Goal: Ask a question: Seek information or help from site administrators or community

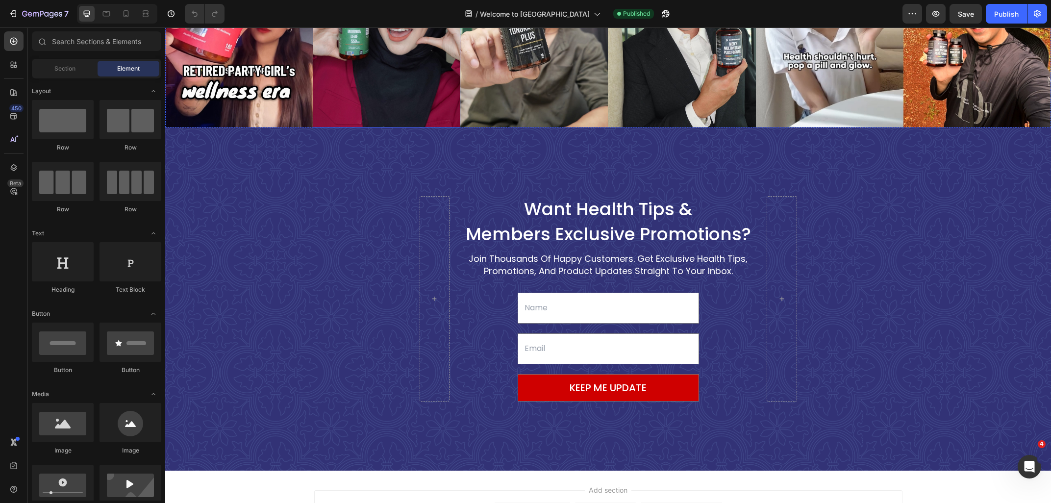
scroll to position [1293, 0]
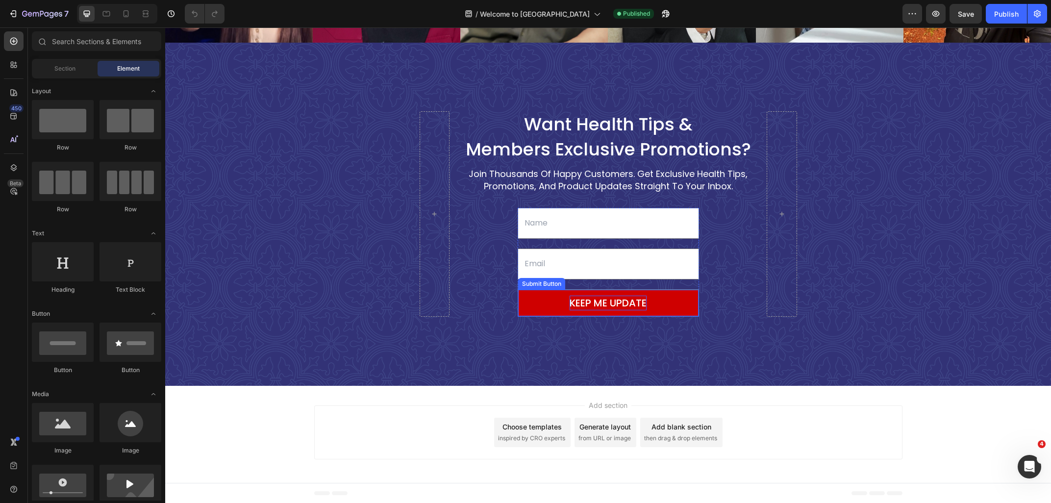
click at [577, 304] on div "KEEP ME UPDATE" at bounding box center [608, 303] width 77 height 15
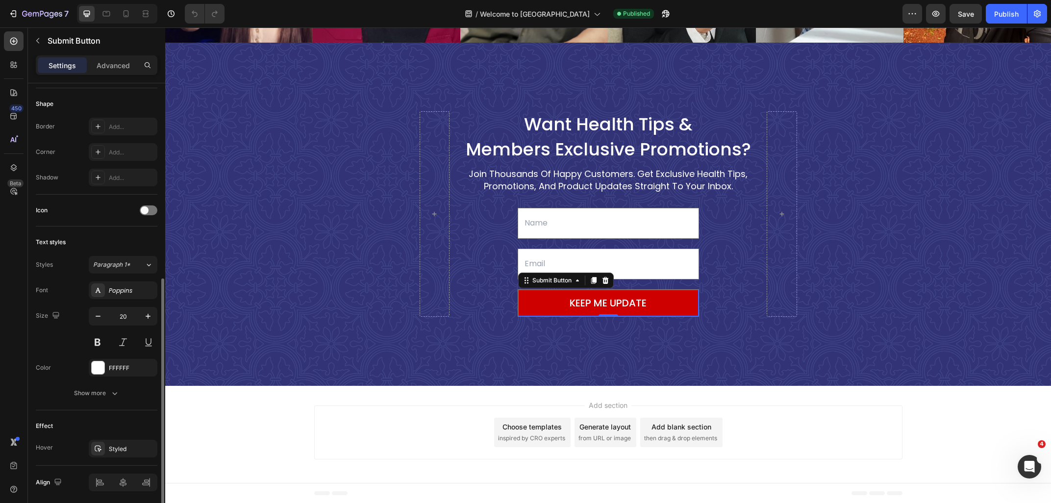
scroll to position [248, 0]
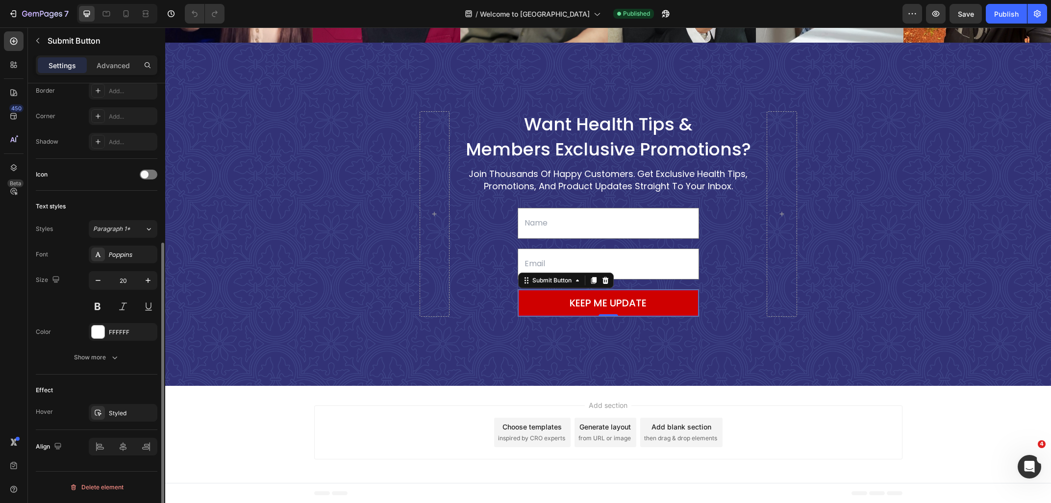
click at [71, 362] on button "Show more" at bounding box center [97, 358] width 122 height 18
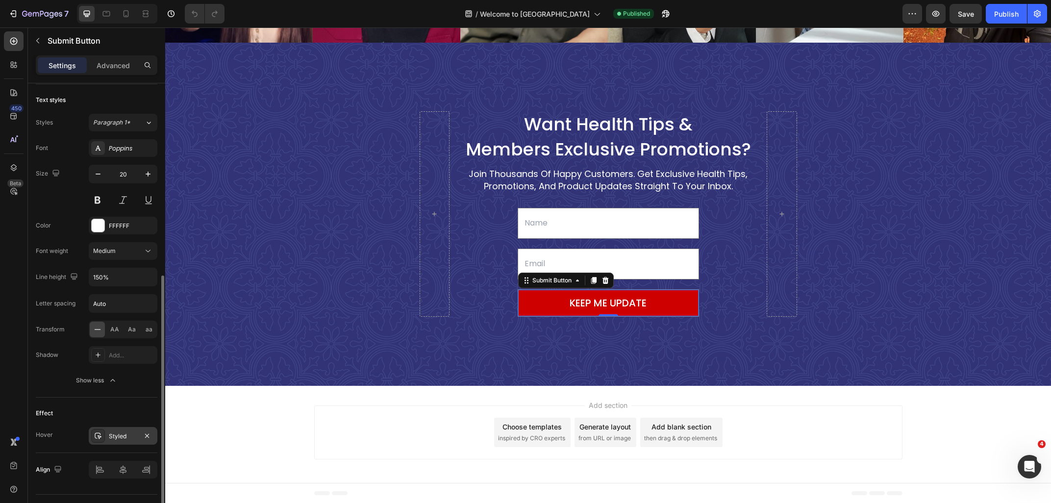
click at [120, 437] on div "Styled" at bounding box center [123, 436] width 28 height 9
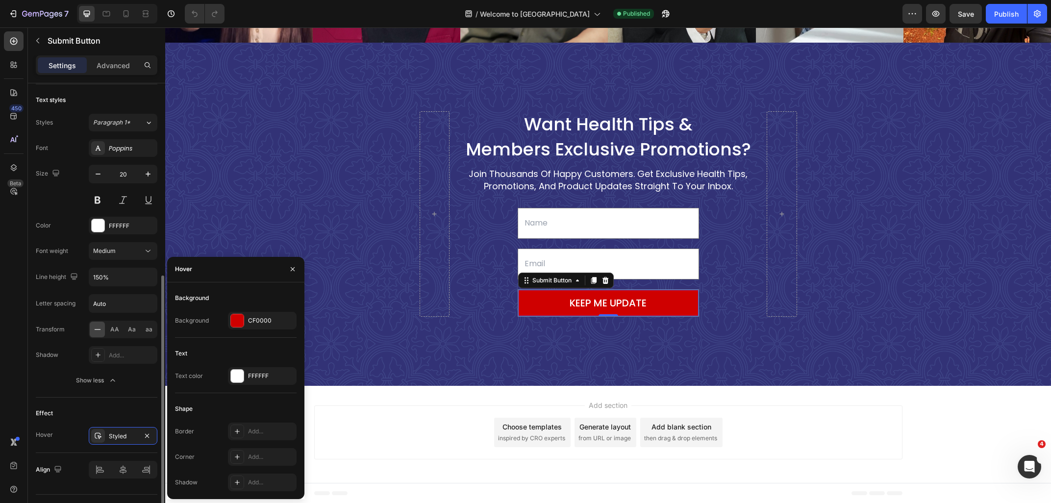
click at [100, 408] on div "Effect" at bounding box center [97, 414] width 122 height 16
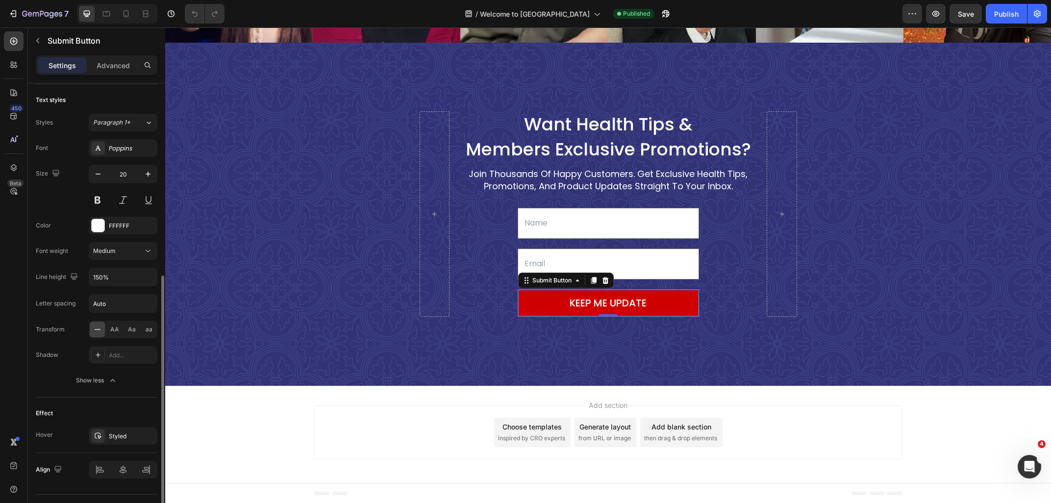
scroll to position [378, 0]
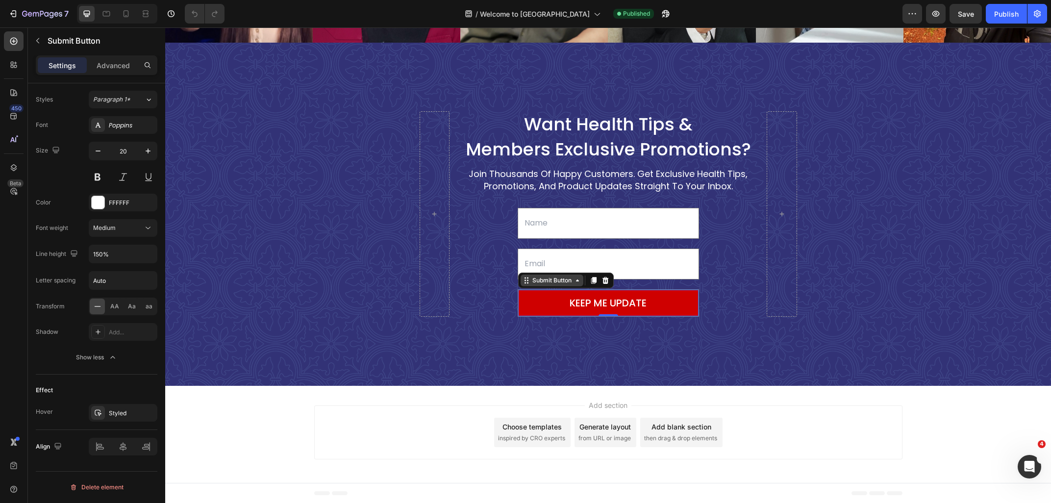
click at [551, 282] on div "Submit Button" at bounding box center [552, 280] width 43 height 9
click at [1031, 466] on icon "Open Intercom Messenger" at bounding box center [1028, 465] width 16 height 16
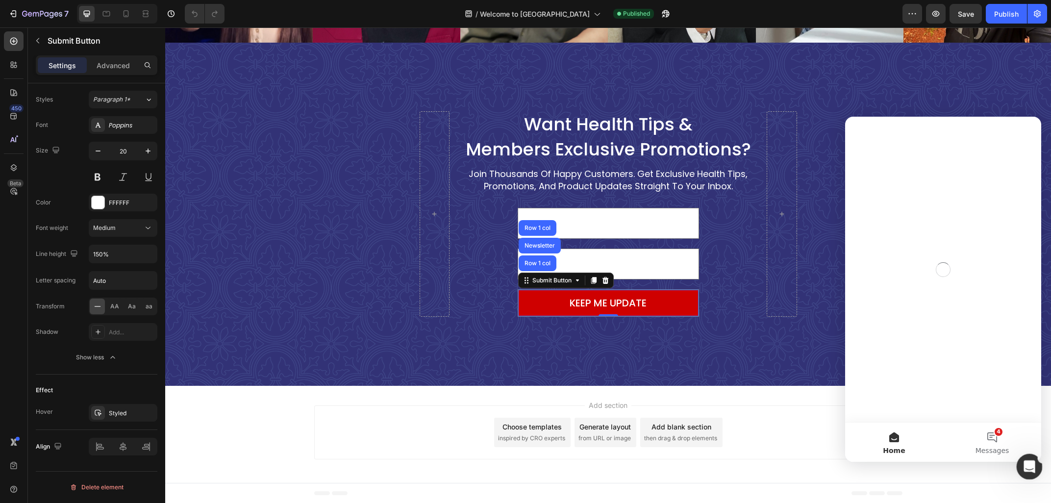
scroll to position [0, 0]
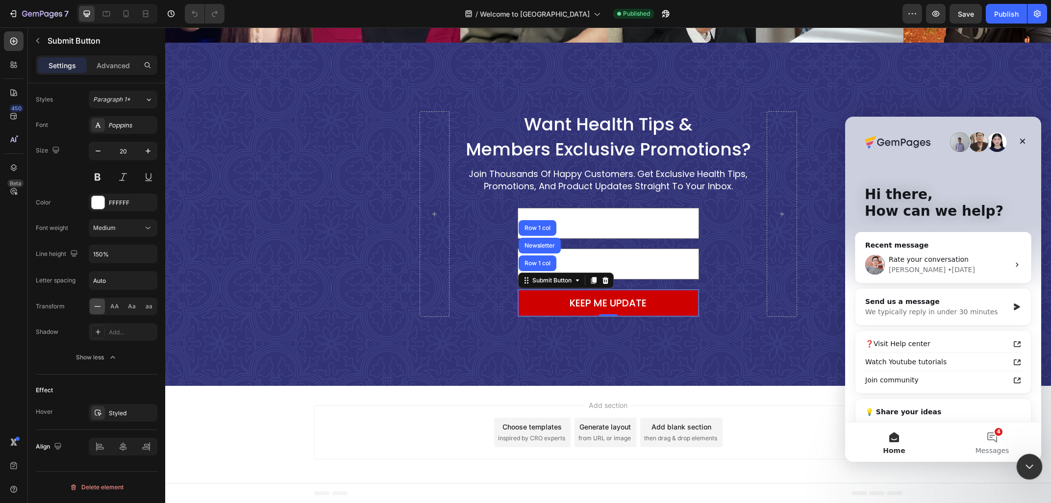
click at [1034, 469] on icon "Close Intercom Messenger" at bounding box center [1028, 465] width 12 height 12
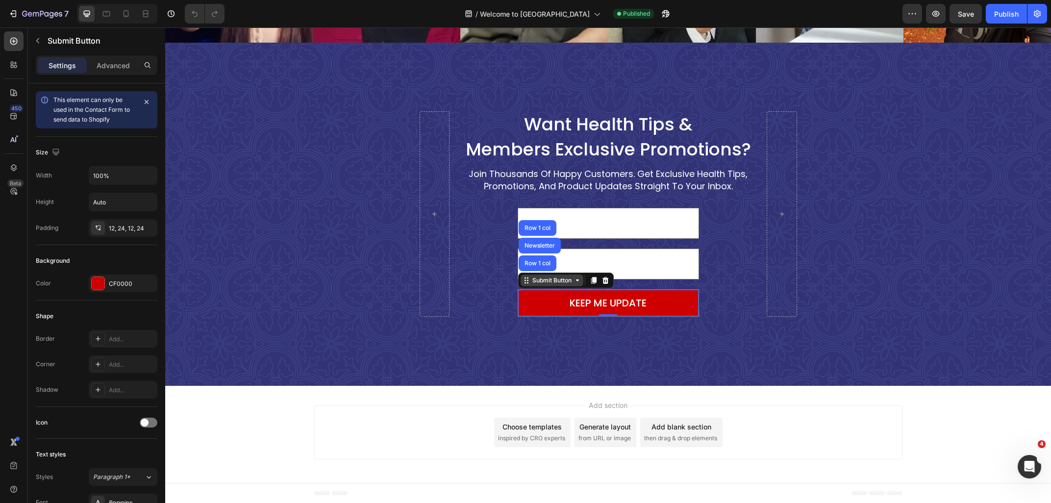
click at [546, 280] on div "Submit Button" at bounding box center [552, 280] width 43 height 9
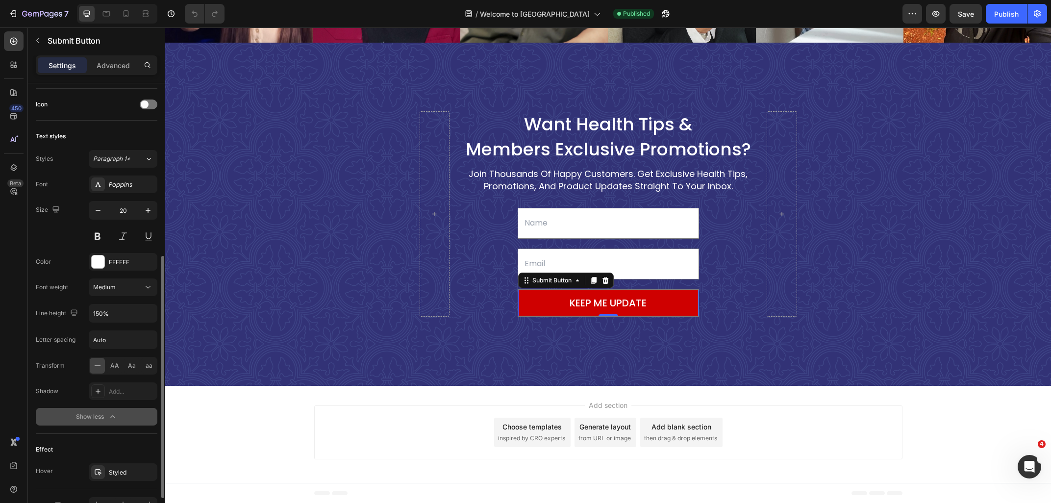
scroll to position [378, 0]
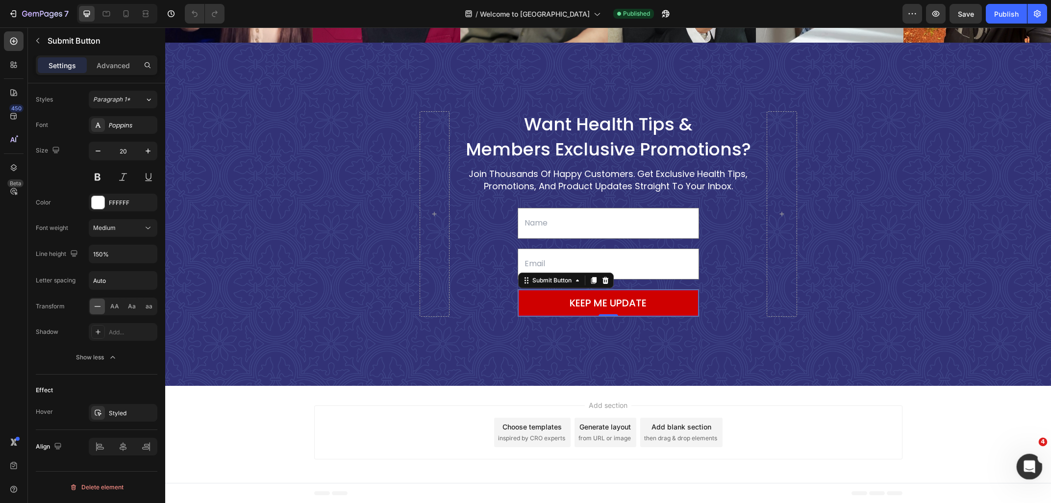
drag, startPoint x: 1025, startPoint y: 465, endPoint x: 1863, endPoint y: 888, distance: 938.5
click at [1025, 465] on icon "Open Intercom Messenger" at bounding box center [1028, 465] width 16 height 16
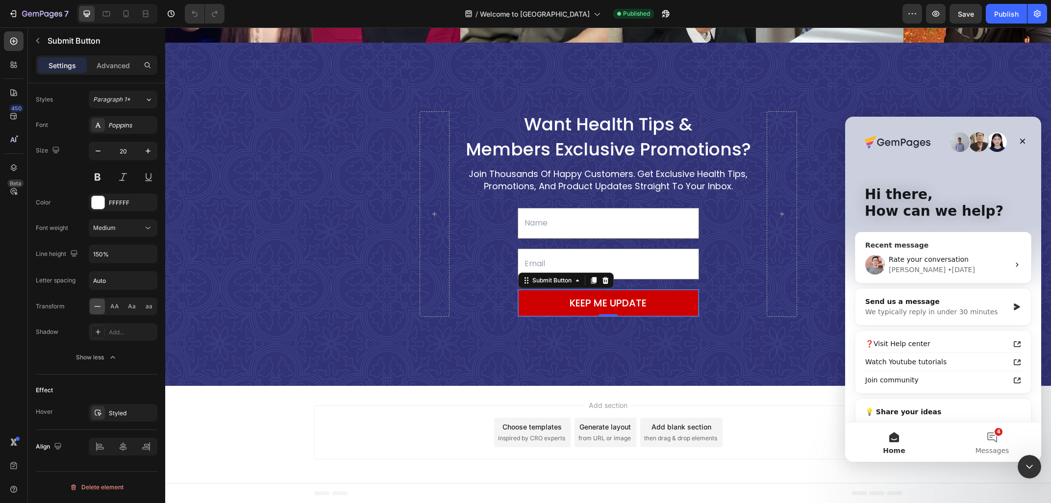
click at [946, 273] on div "[PERSON_NAME] • [DATE]" at bounding box center [949, 270] width 121 height 10
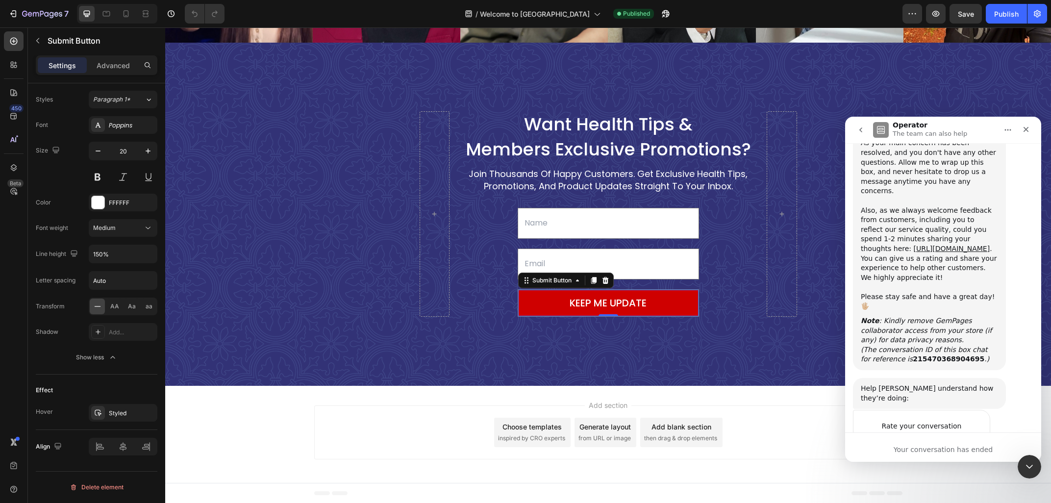
scroll to position [2389, 0]
click at [864, 137] on button "go back" at bounding box center [861, 130] width 19 height 19
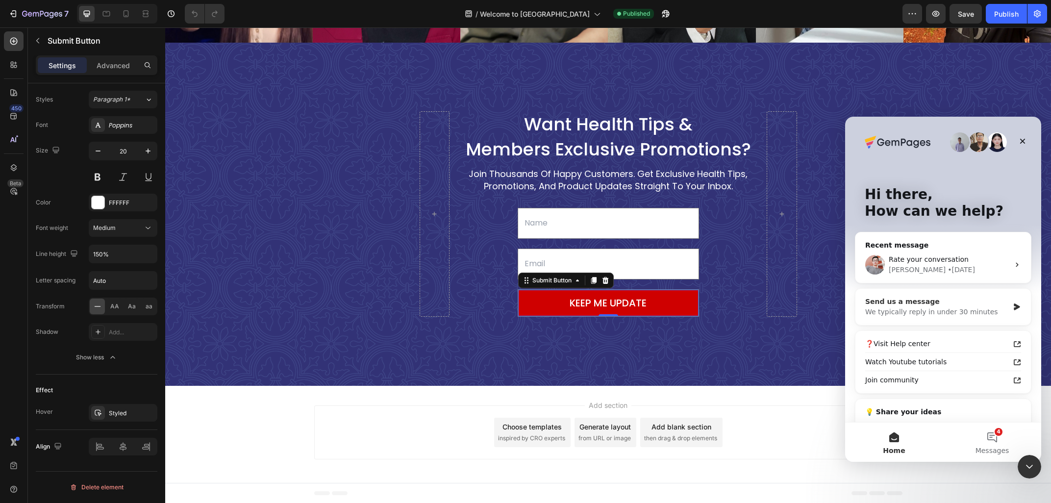
click at [1011, 305] on div "Send us a message We typically reply in under 30 minutes" at bounding box center [944, 307] width 176 height 36
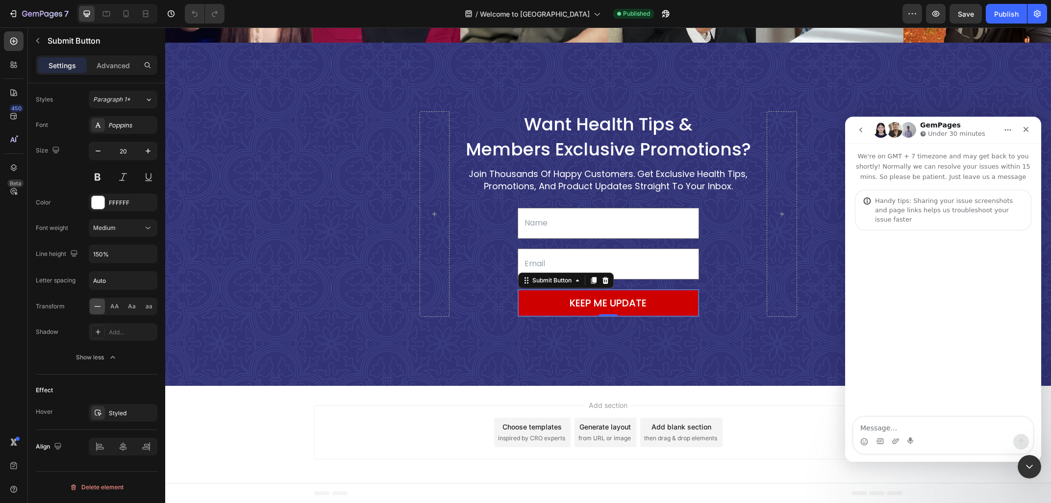
click at [919, 434] on div "Intercom messenger" at bounding box center [943, 442] width 179 height 16
click at [918, 426] on textarea "Message…" at bounding box center [943, 425] width 179 height 17
paste textarea "H"
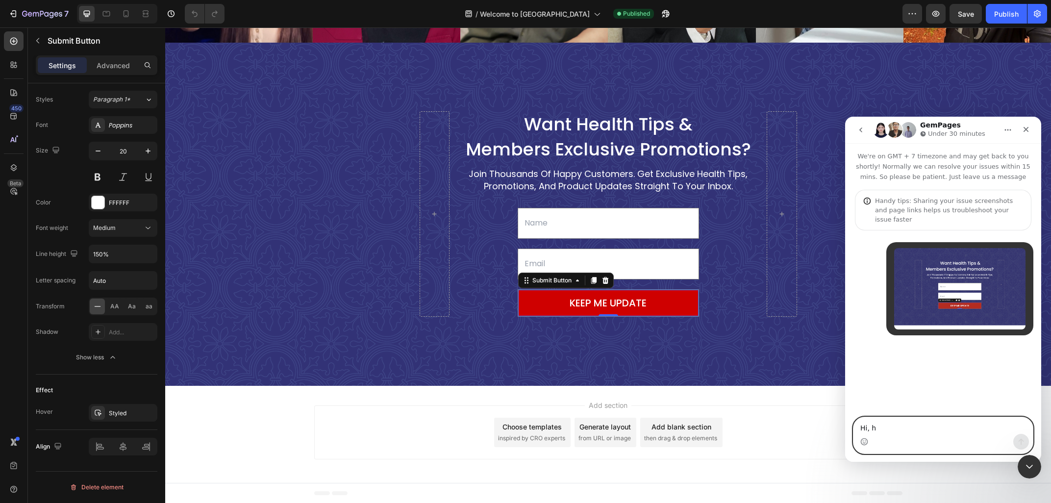
type textarea "Hi, h"
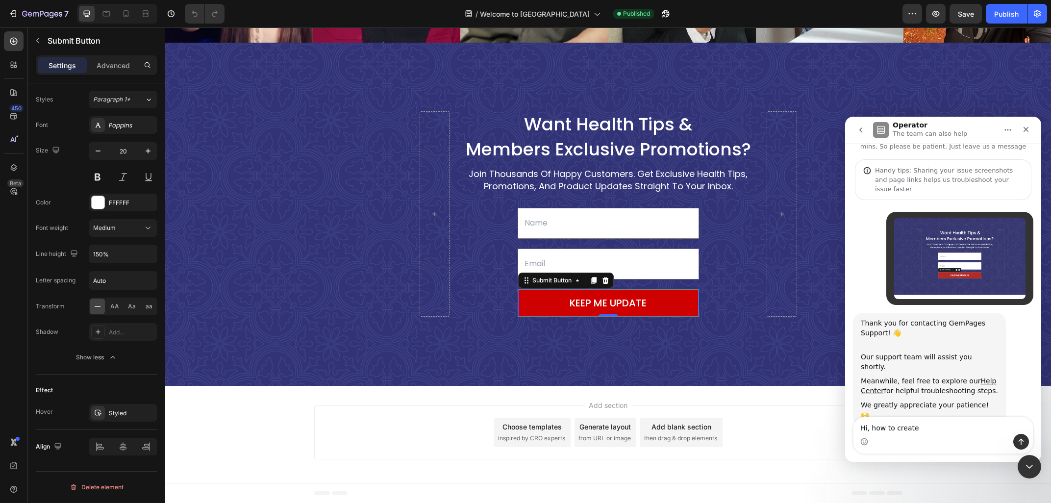
scroll to position [31, 0]
type textarea "Hi, how to add link to the subscribe button?"
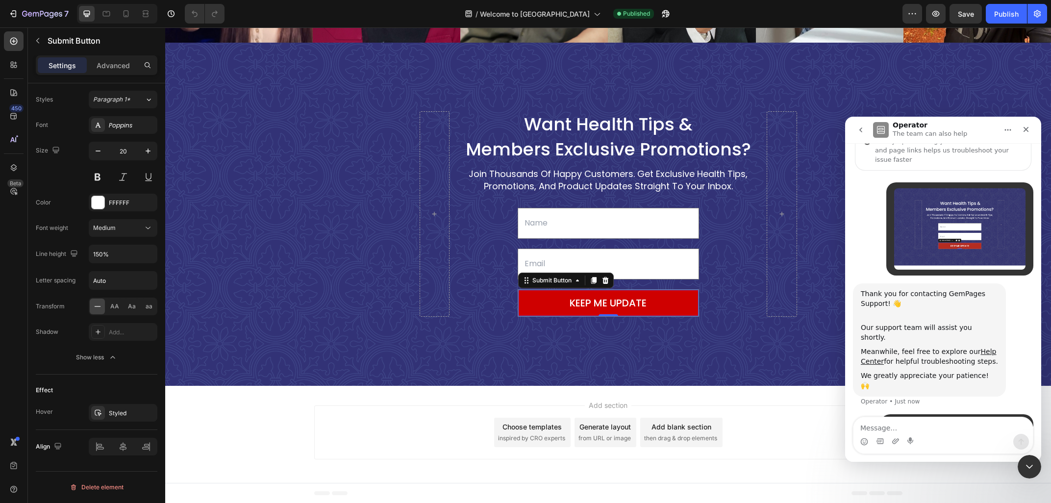
scroll to position [60, 0]
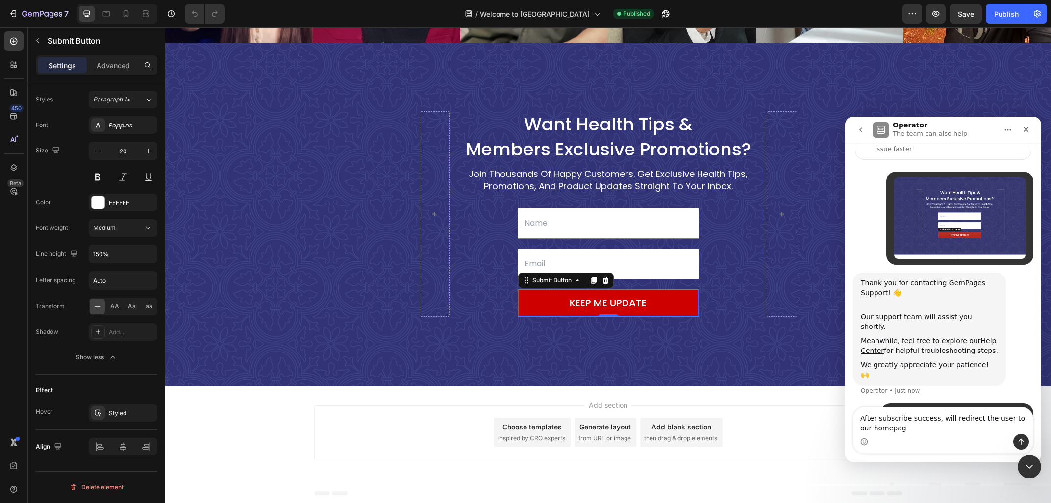
type textarea "After subscribe success, will redirect the user to our homepage"
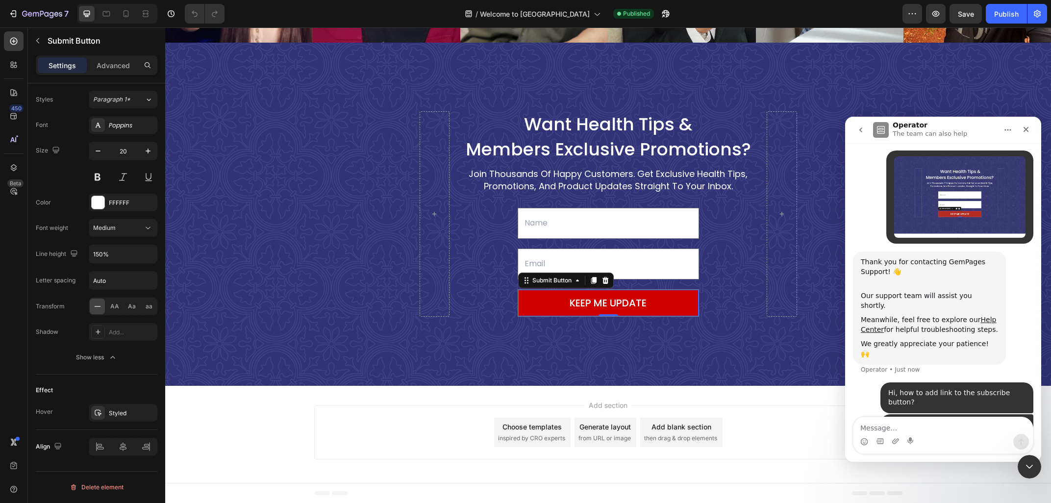
scroll to position [92, 0]
click at [949, 434] on div "Intercom messenger" at bounding box center [943, 442] width 179 height 16
click at [929, 431] on textarea "Message…" at bounding box center [943, 425] width 179 height 17
click at [17, 91] on icon at bounding box center [13, 92] width 7 height 7
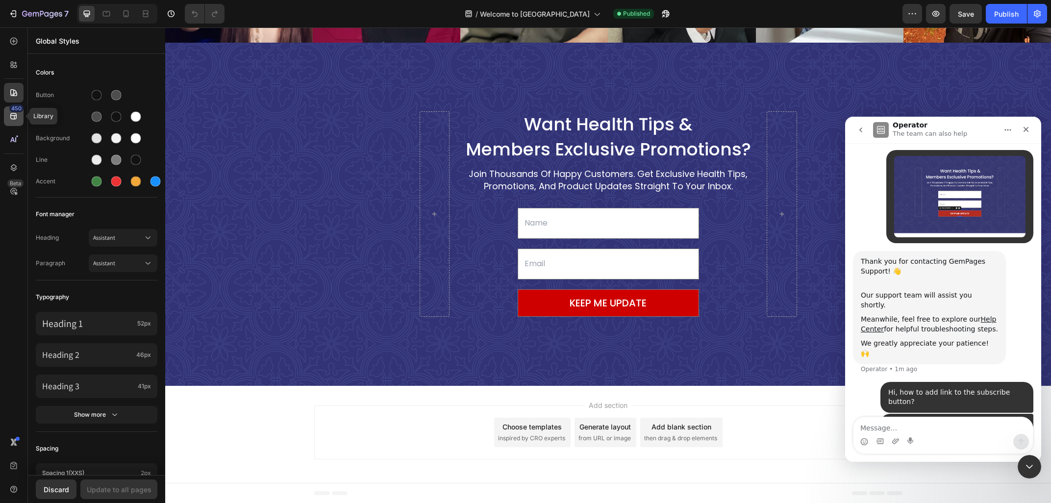
click at [14, 118] on icon at bounding box center [13, 116] width 6 height 6
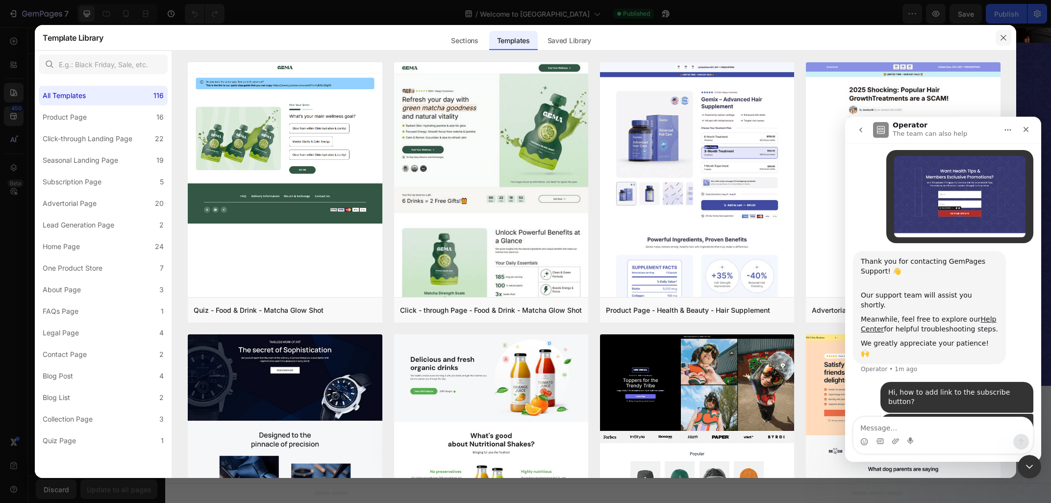
click at [1007, 42] on button "button" at bounding box center [1004, 38] width 16 height 16
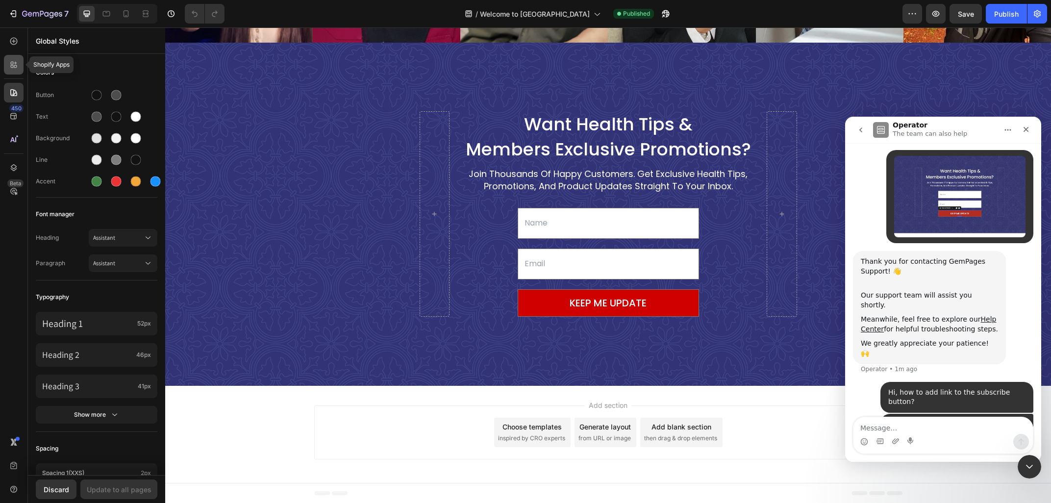
click at [11, 61] on icon at bounding box center [14, 65] width 10 height 10
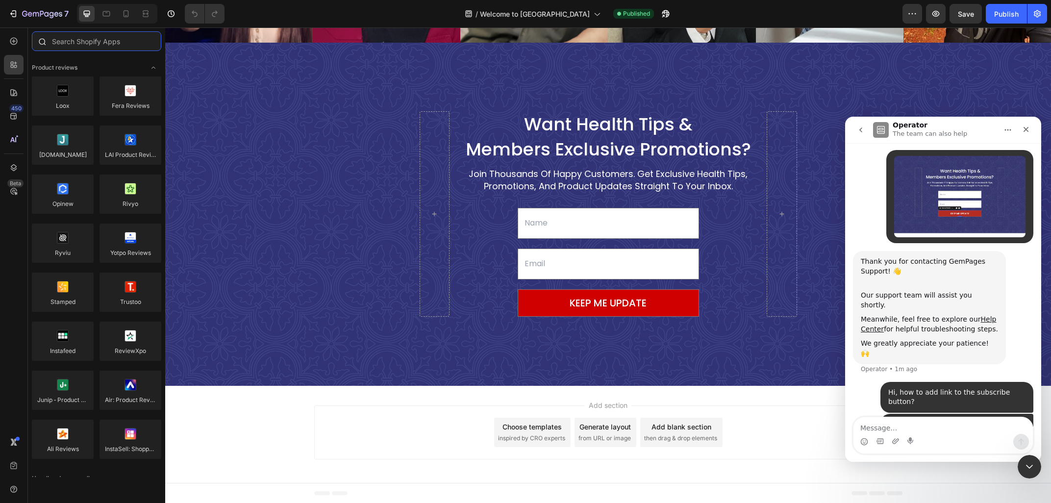
click at [97, 41] on input "text" at bounding box center [96, 41] width 129 height 20
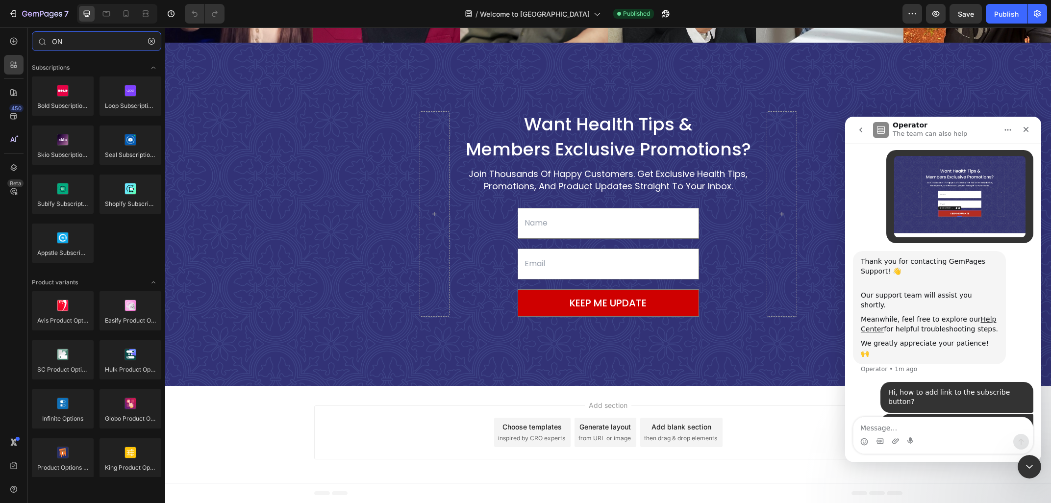
type input "O"
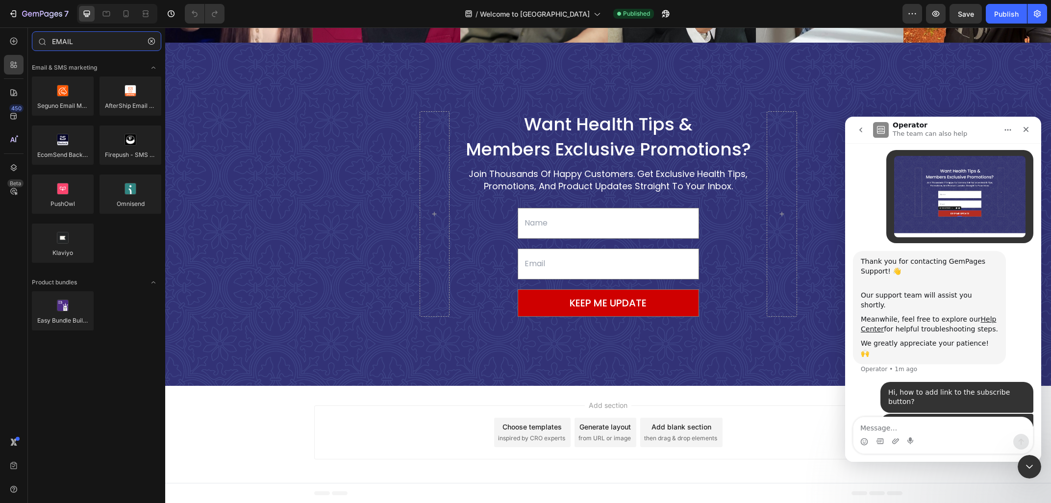
type input "EMAIL"
click at [896, 430] on textarea "Message…" at bounding box center [943, 425] width 179 height 17
type textarea "And"
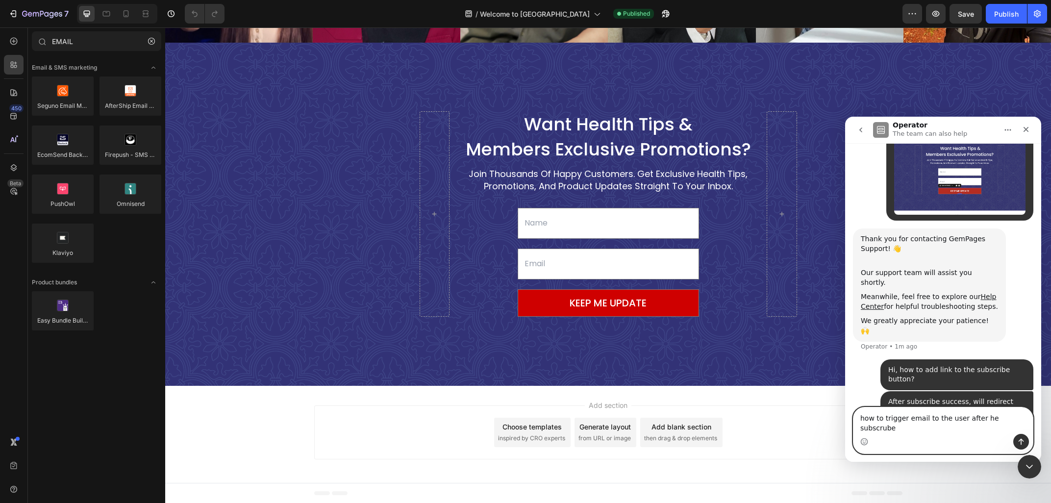
type textarea "how to trigger email to the user after he subscrube?"
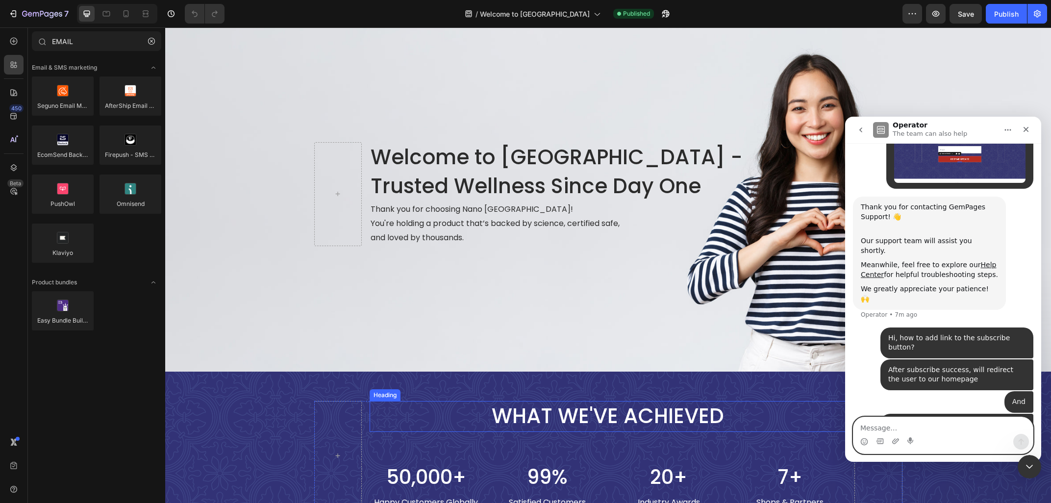
scroll to position [0, 0]
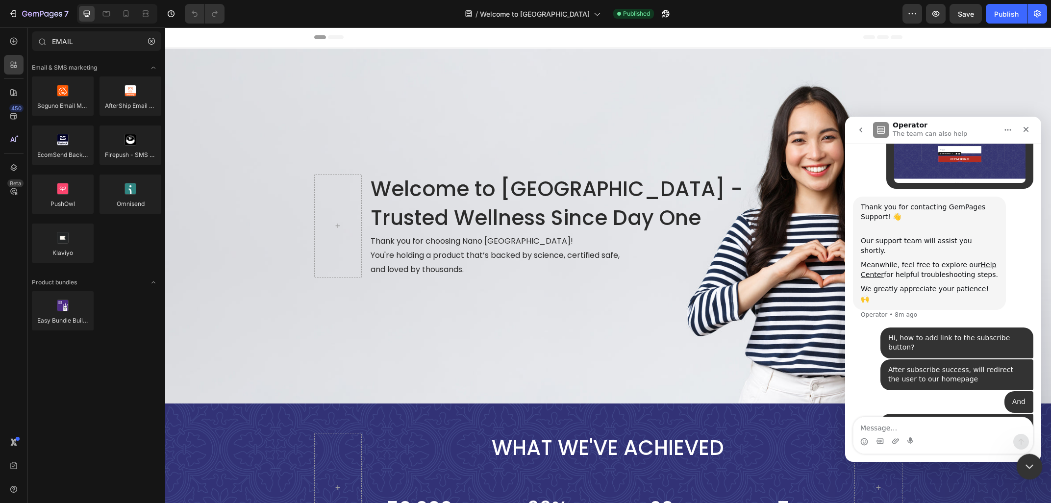
click at [1026, 460] on icon "Close Intercom Messenger" at bounding box center [1028, 465] width 12 height 12
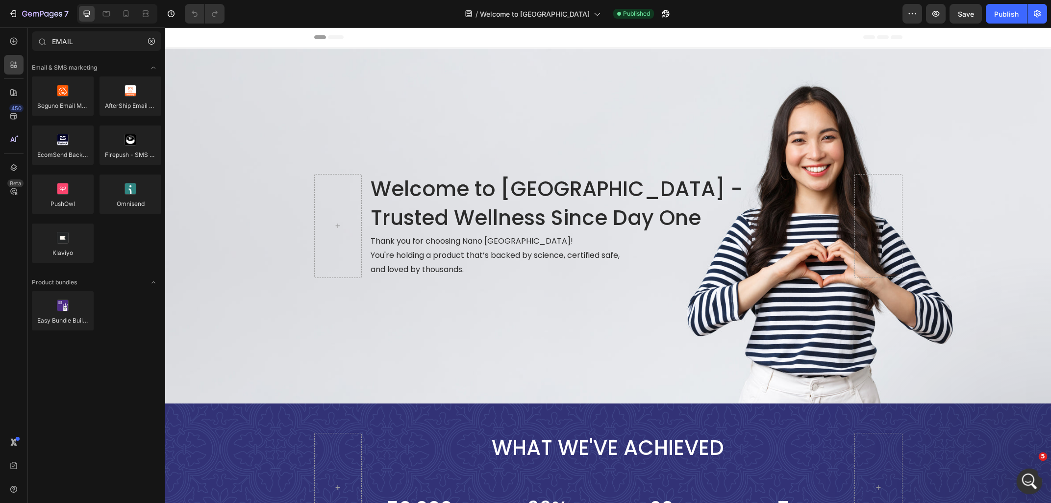
click at [1020, 477] on div "Open Intercom Messenger" at bounding box center [1028, 480] width 32 height 32
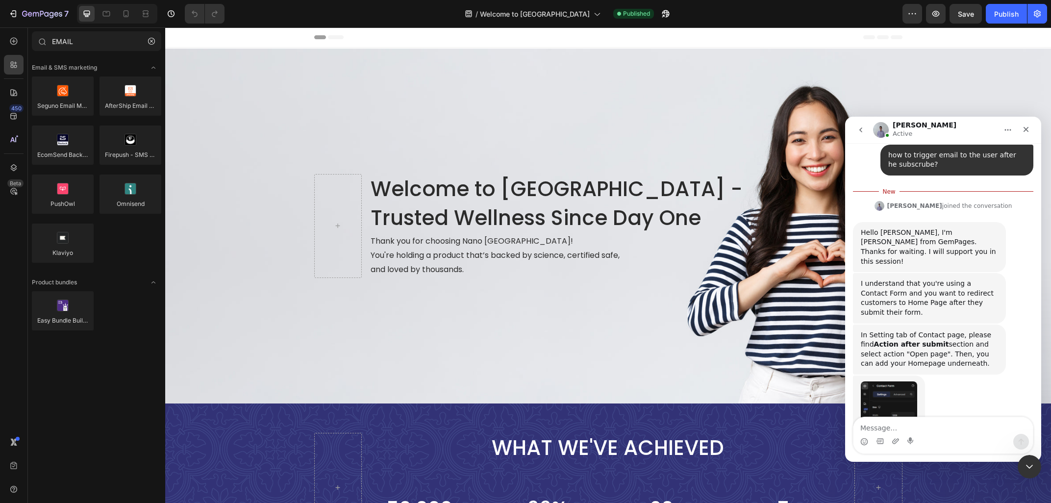
scroll to position [406, 0]
click at [893, 381] on img "Brad says…" at bounding box center [889, 446] width 56 height 131
click at [147, 74] on div "Intercom messenger" at bounding box center [73, 37] width 147 height 74
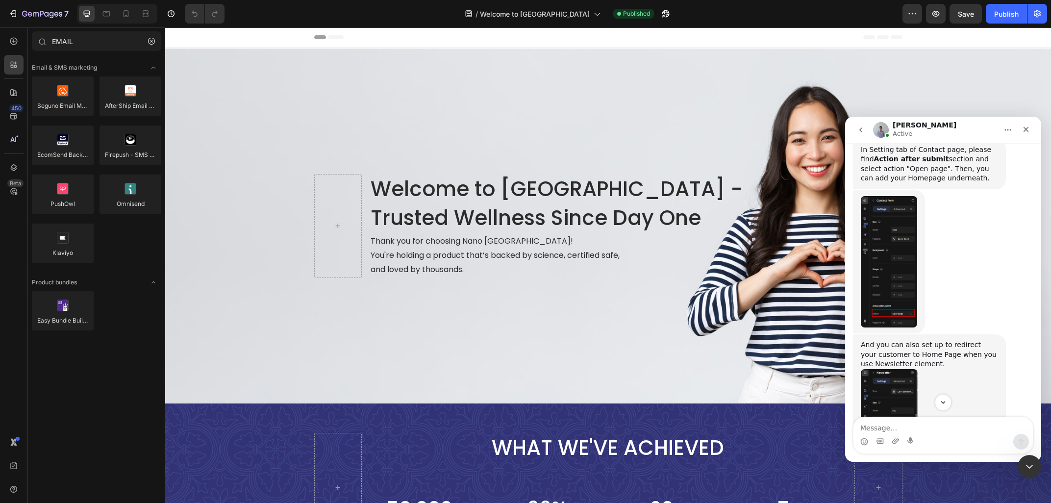
scroll to position [593, 0]
click at [901, 367] on img "Brad says…" at bounding box center [889, 432] width 57 height 131
click at [147, 74] on div "Intercom messenger" at bounding box center [73, 37] width 147 height 74
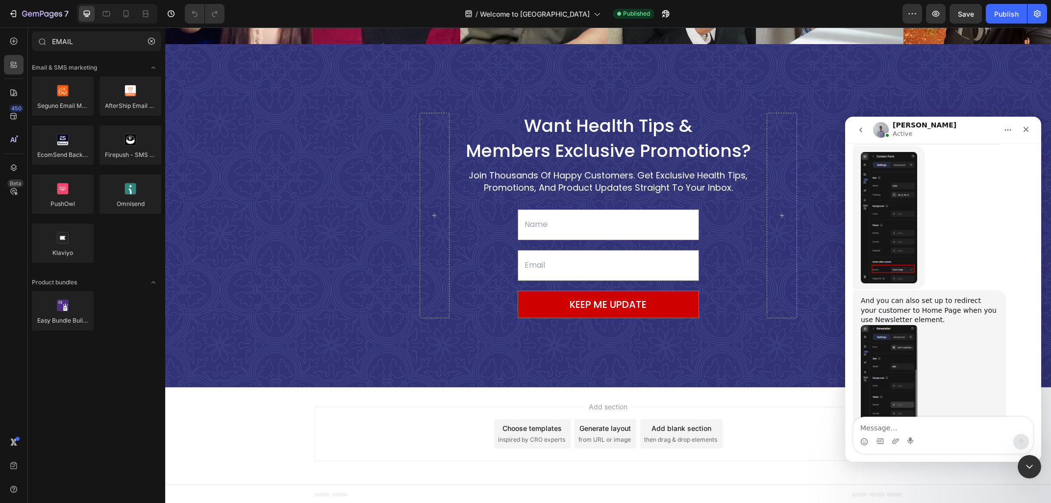
scroll to position [1293, 0]
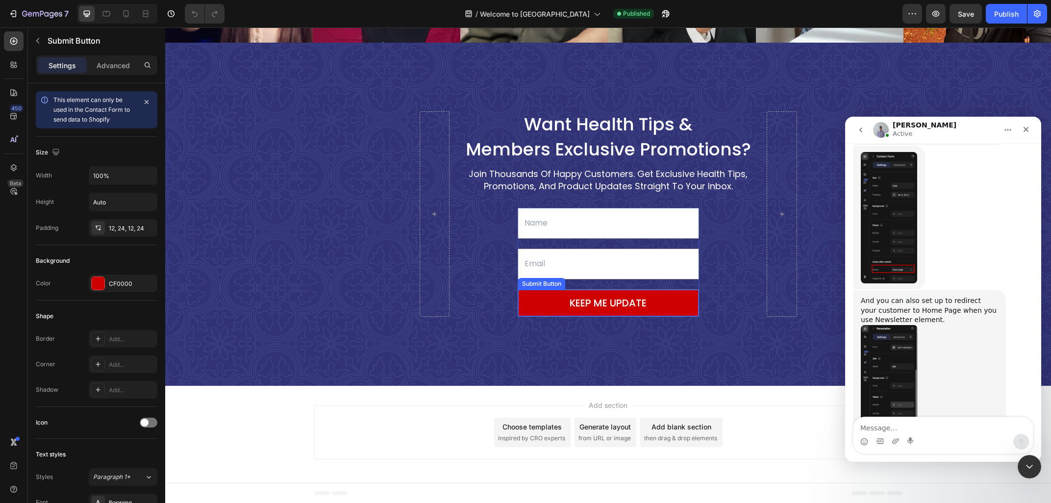
click at [549, 300] on button "KEEP ME UPDATE" at bounding box center [608, 303] width 180 height 26
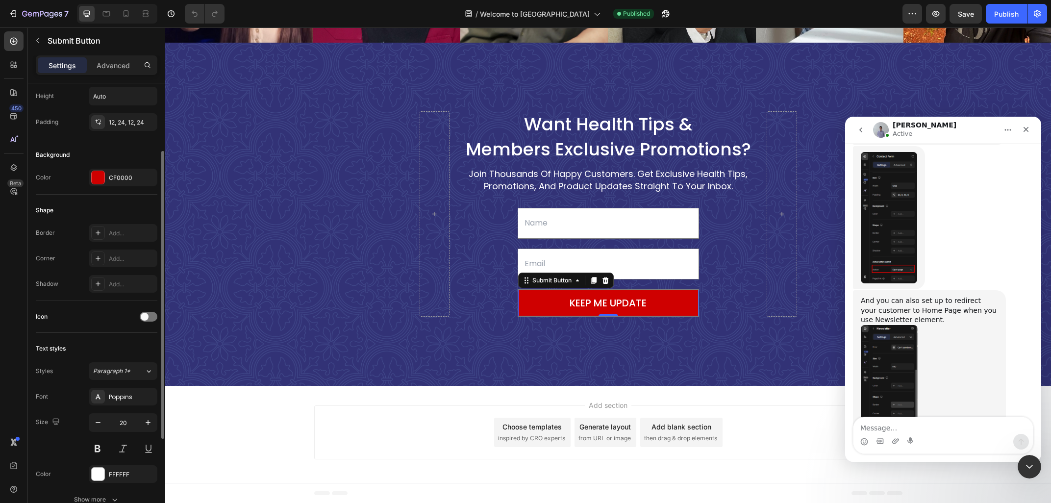
scroll to position [248, 0]
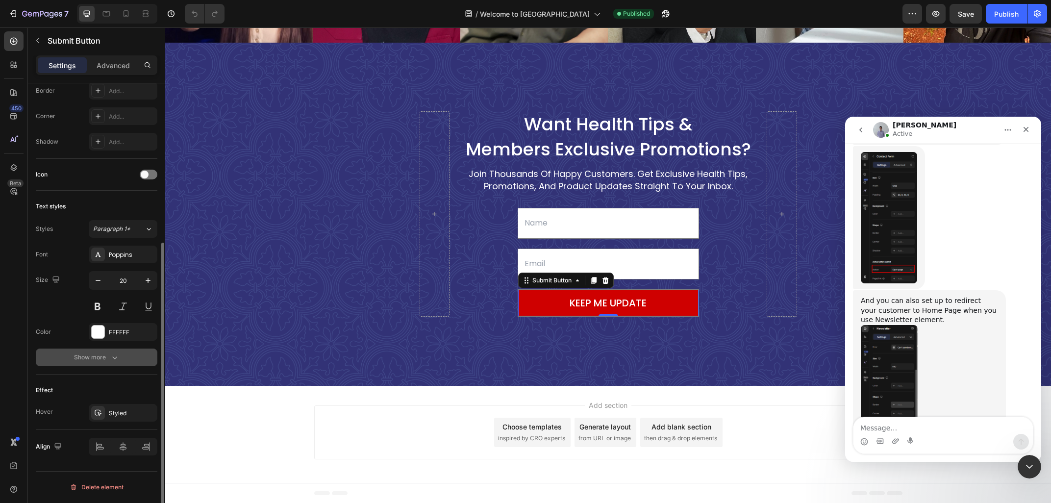
click at [90, 359] on div "Show more" at bounding box center [97, 358] width 46 height 10
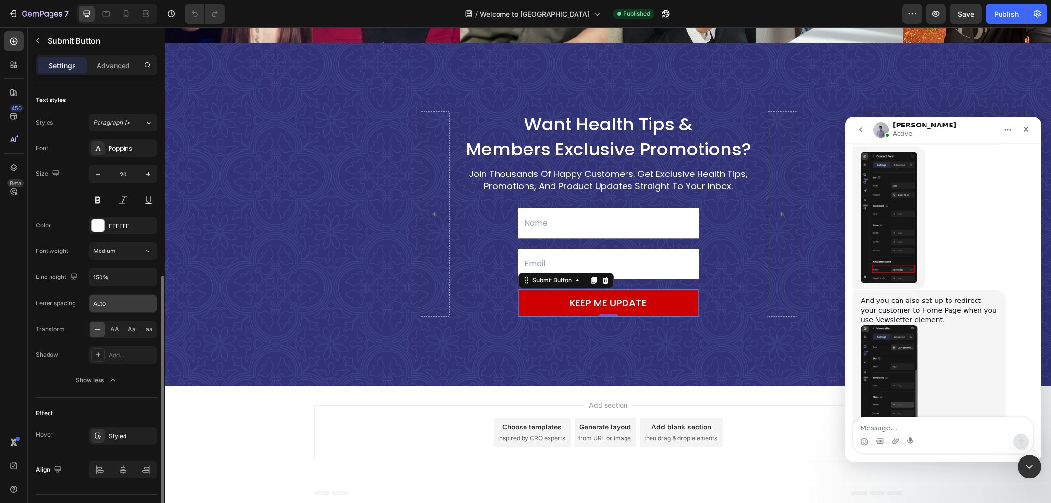
scroll to position [378, 0]
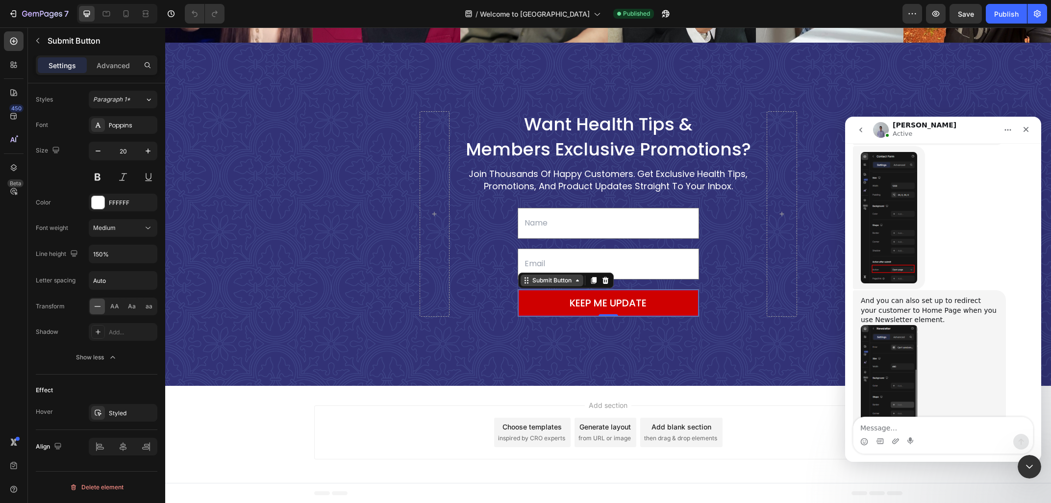
click at [542, 279] on div "Submit Button" at bounding box center [552, 280] width 43 height 9
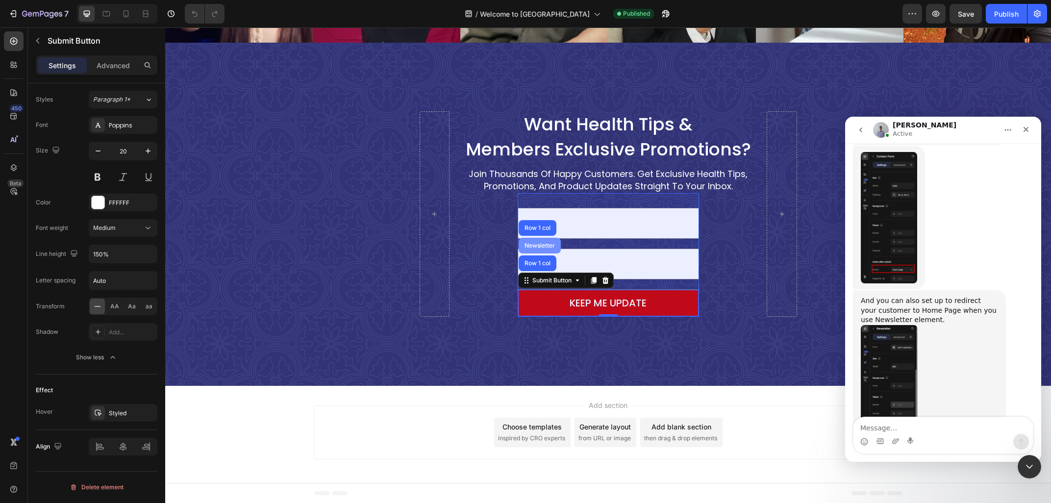
click at [541, 249] on div "Newsletter" at bounding box center [540, 246] width 42 height 16
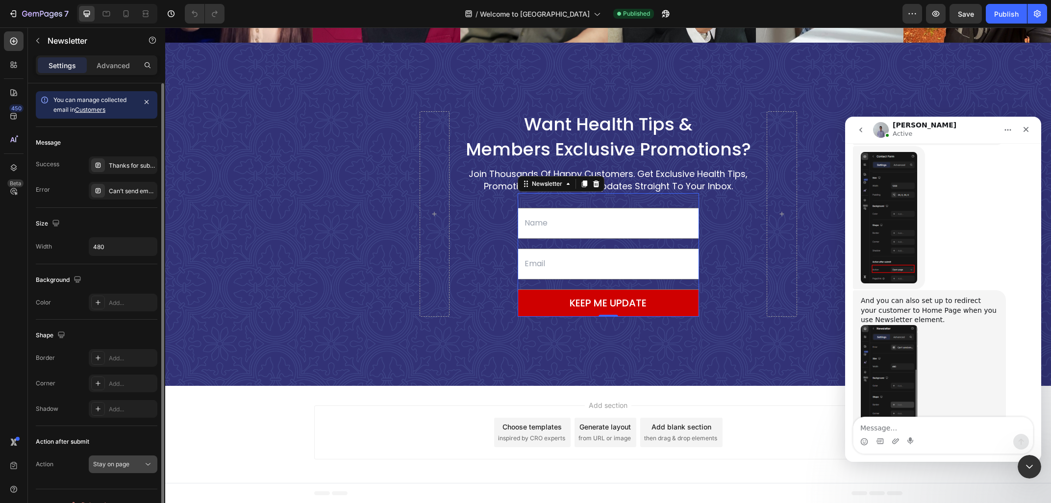
click at [116, 466] on span "Stay on page" at bounding box center [111, 463] width 36 height 7
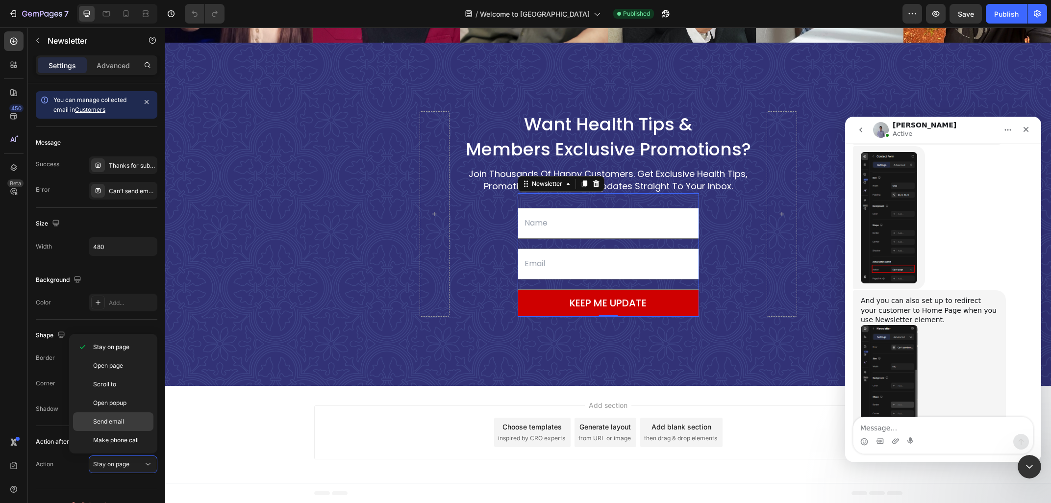
click at [120, 419] on span "Send email" at bounding box center [108, 421] width 31 height 9
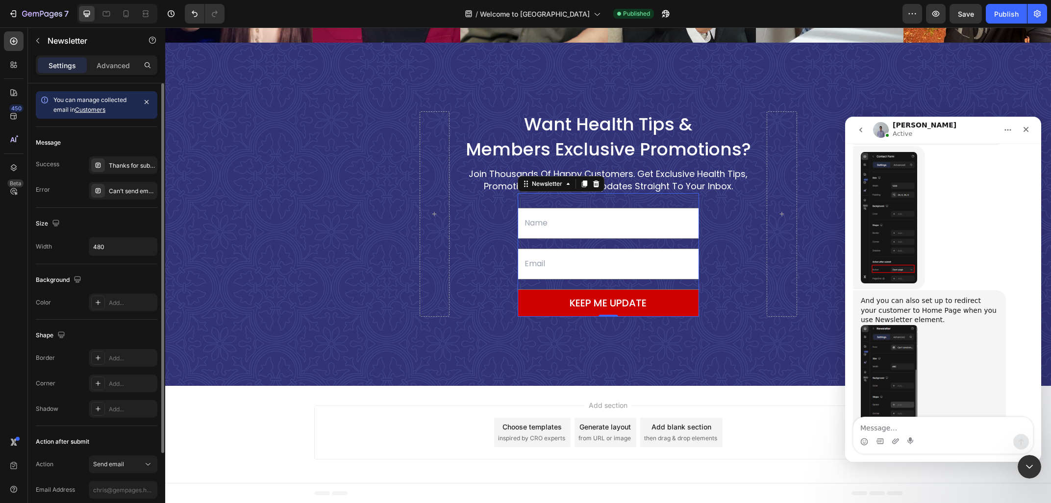
scroll to position [94, 0]
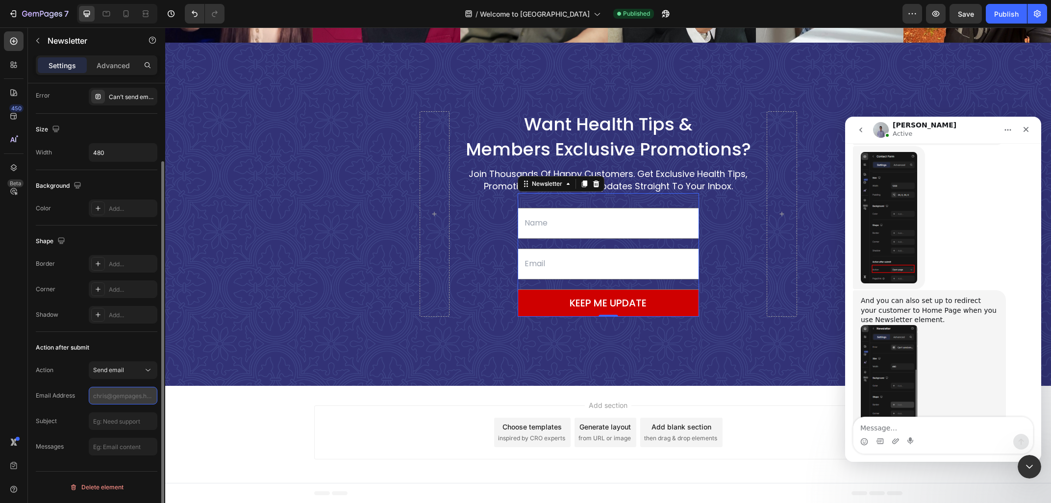
click at [123, 399] on input "text" at bounding box center [123, 396] width 69 height 18
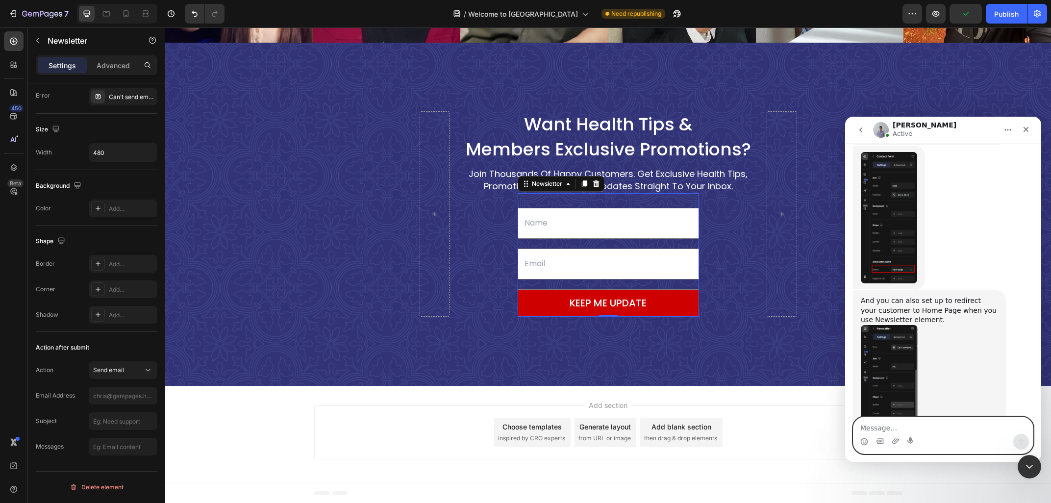
click at [929, 432] on textarea "Message…" at bounding box center [943, 425] width 179 height 17
type textarea "Can I have 2 action?"
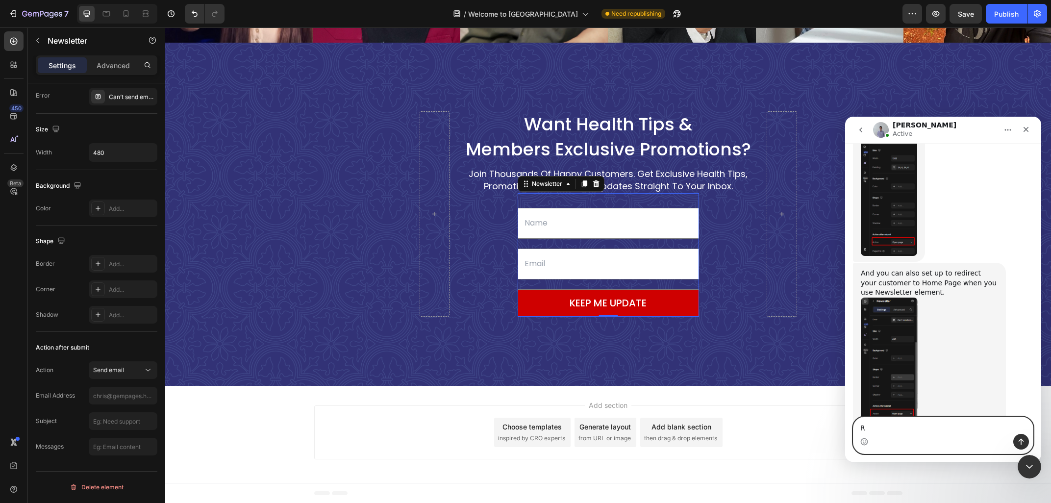
scroll to position [648, 0]
type textarea "Redirect to homepage and send email together"
type textarea "\"
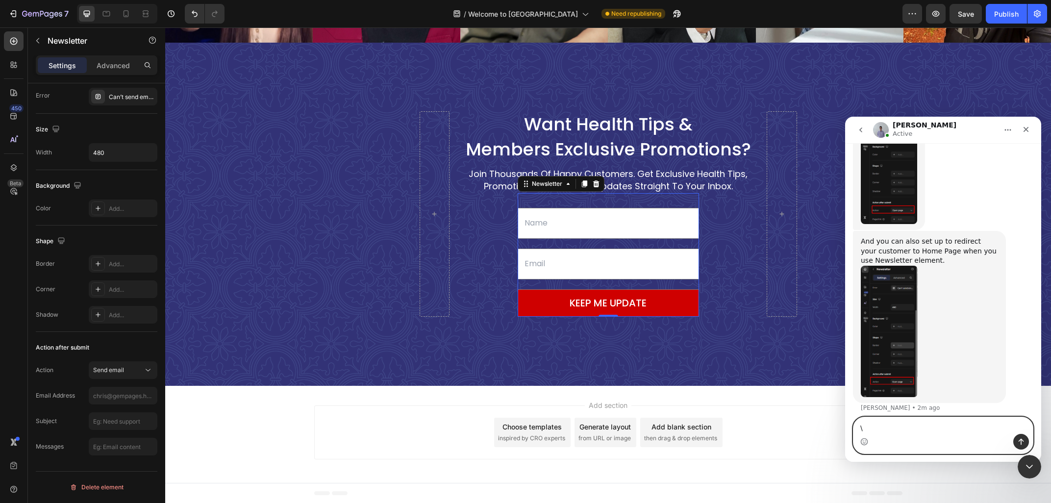
scroll to position [679, 0]
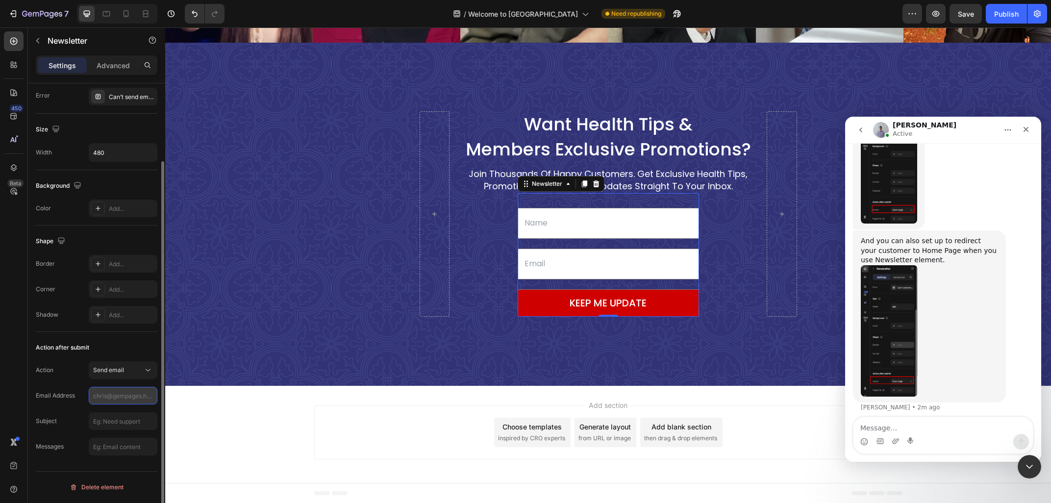
click at [144, 397] on input "text" at bounding box center [123, 396] width 69 height 18
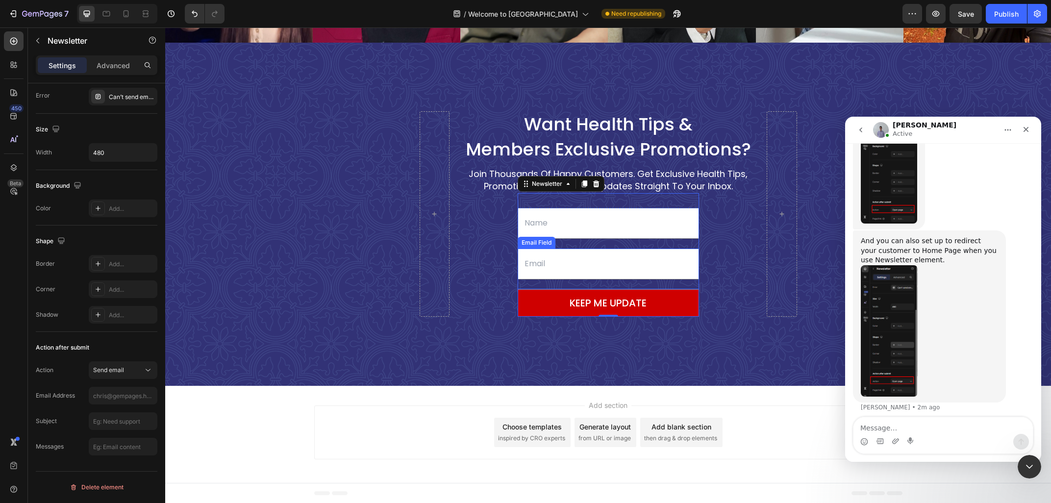
click at [544, 260] on input "email" at bounding box center [608, 264] width 181 height 31
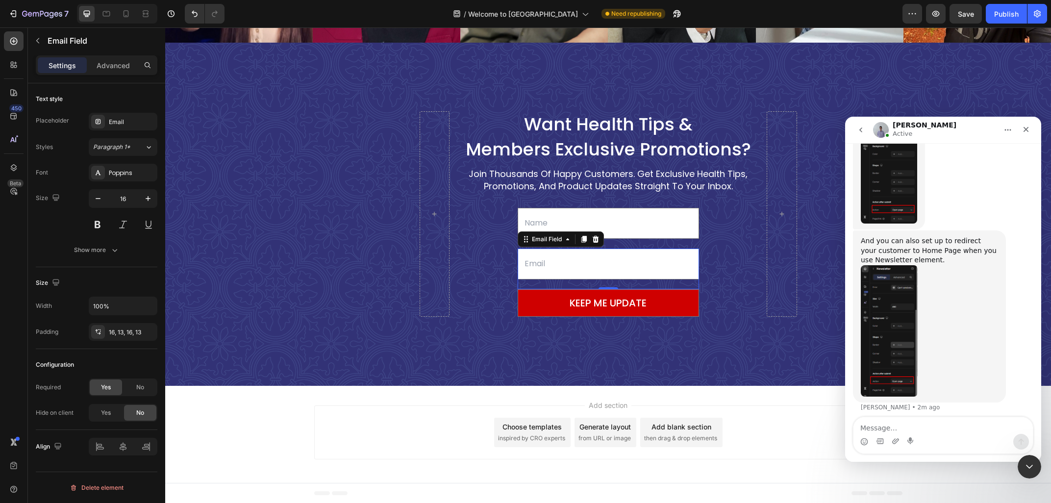
scroll to position [0, 0]
click at [547, 222] on input "text" at bounding box center [608, 223] width 181 height 31
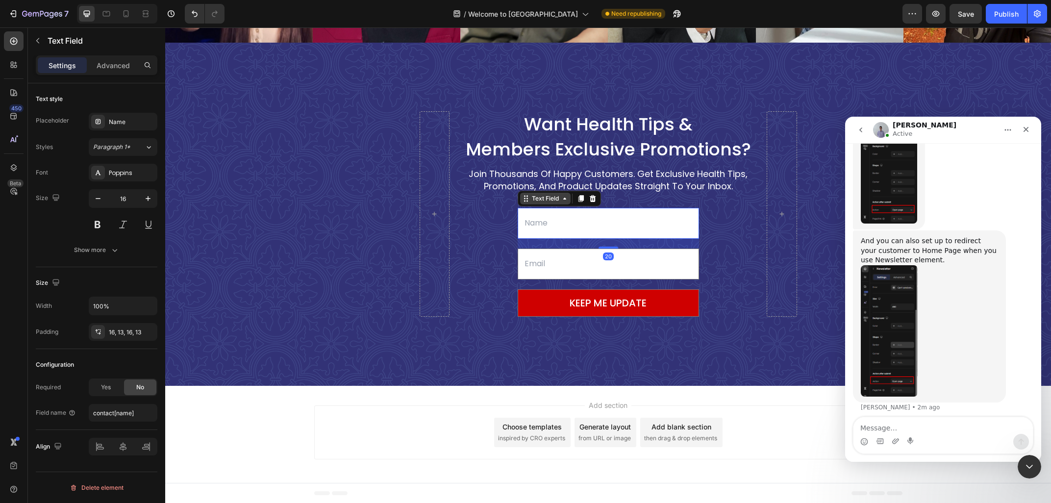
click at [542, 201] on div "Text Field" at bounding box center [545, 198] width 31 height 9
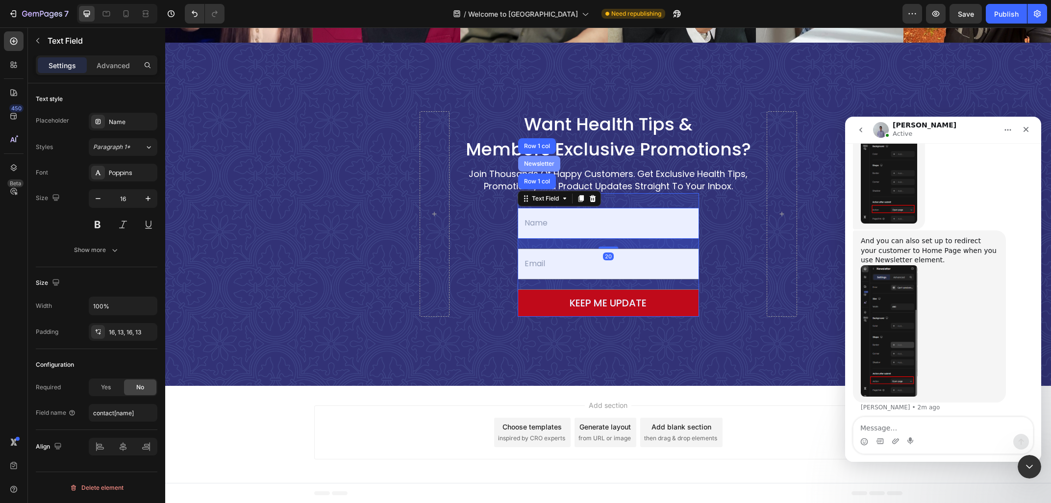
click at [534, 165] on div "Newsletter" at bounding box center [539, 164] width 34 height 6
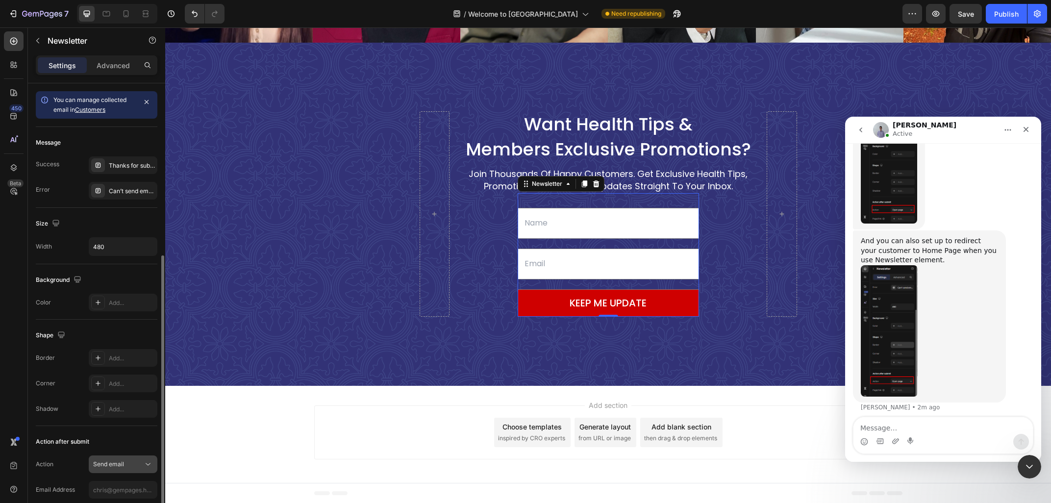
scroll to position [94, 0]
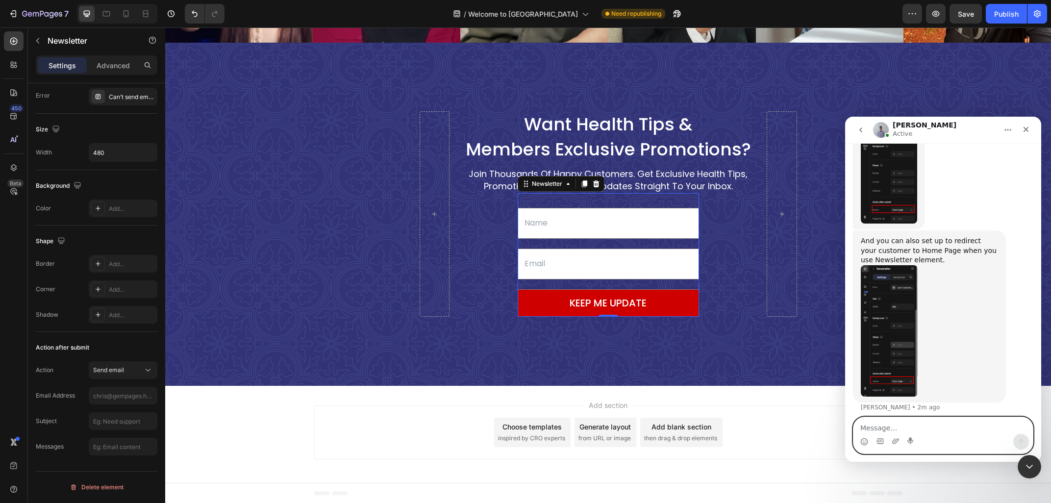
click at [888, 424] on textarea "Message…" at bounding box center [943, 425] width 179 height 17
paste textarea "H"
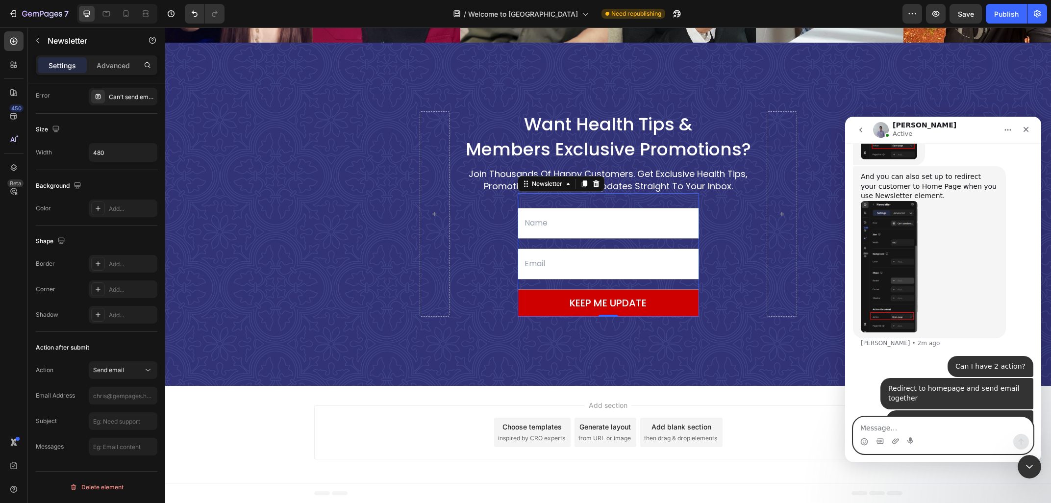
scroll to position [744, 0]
type textarea "How to sync the email customer input to the setup?"
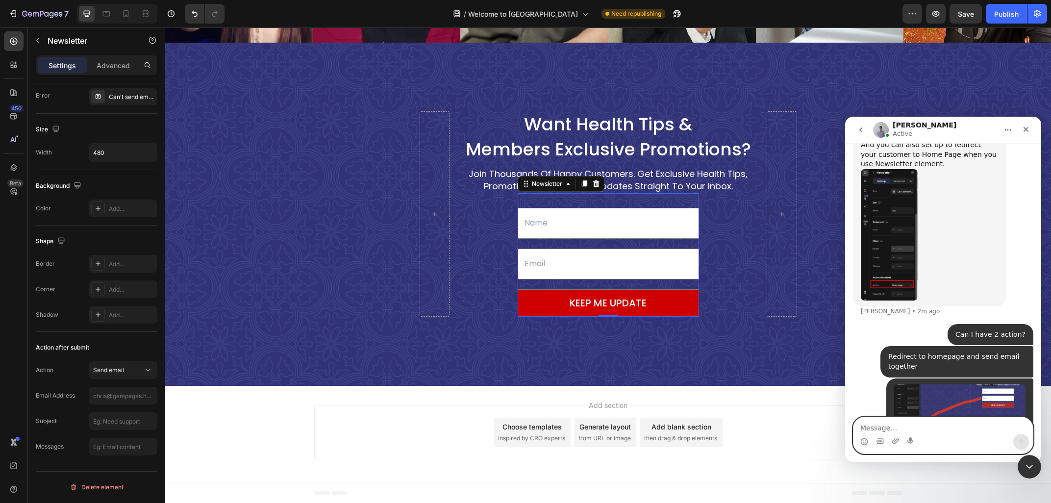
scroll to position [776, 0]
click at [1028, 466] on icon "Close Intercom Messenger" at bounding box center [1028, 465] width 7 height 4
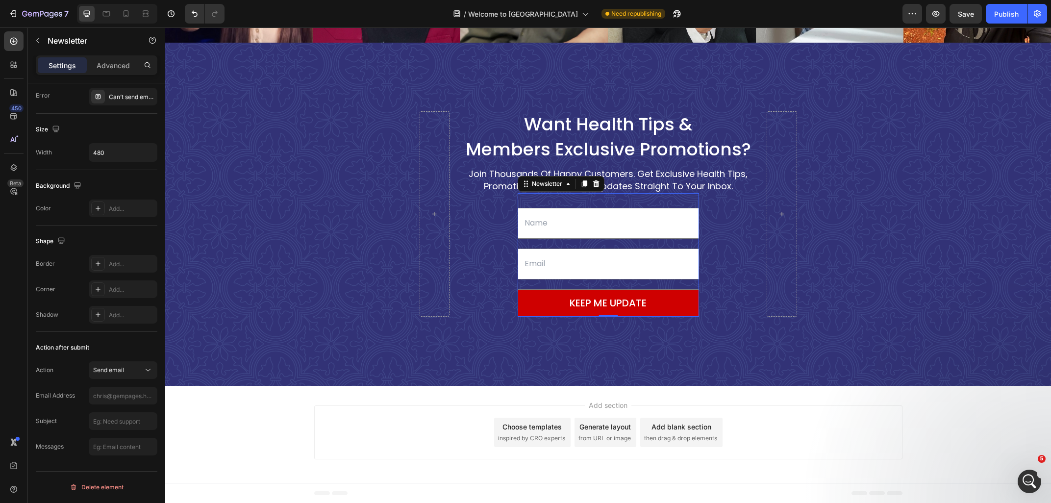
scroll to position [0, 0]
click at [1023, 486] on div "Open Intercom Messenger" at bounding box center [1028, 480] width 32 height 32
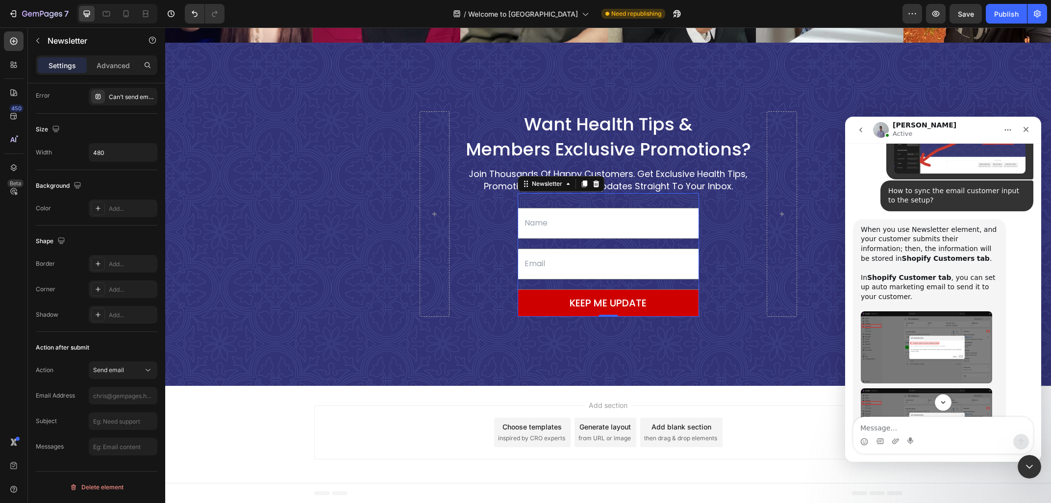
scroll to position [1031, 0]
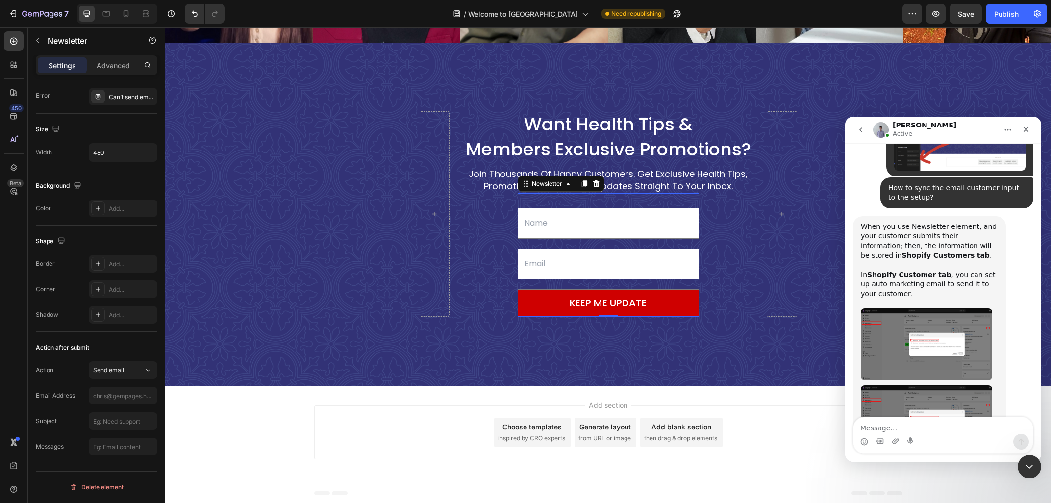
click at [900, 424] on textarea "Message…" at bounding box center [943, 425] width 179 height 17
click at [913, 308] on img "Brad says…" at bounding box center [926, 344] width 131 height 72
click at [147, 74] on div "Intercom messenger" at bounding box center [73, 37] width 147 height 74
click at [924, 385] on img "Brad says…" at bounding box center [926, 421] width 131 height 72
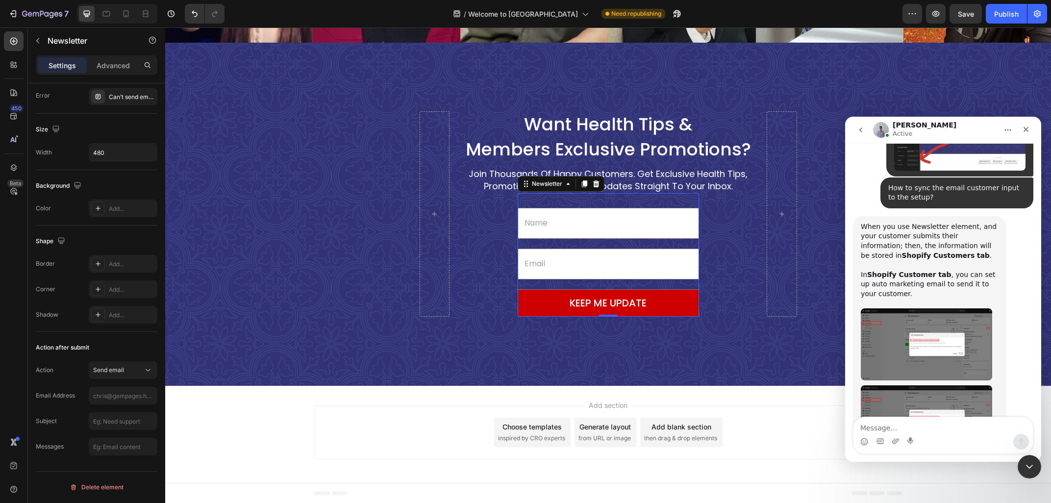
click at [147, 74] on div "Intercom messenger" at bounding box center [73, 37] width 147 height 74
click at [934, 427] on textarea "Message…" at bounding box center [943, 425] width 179 height 17
type textarea "No"
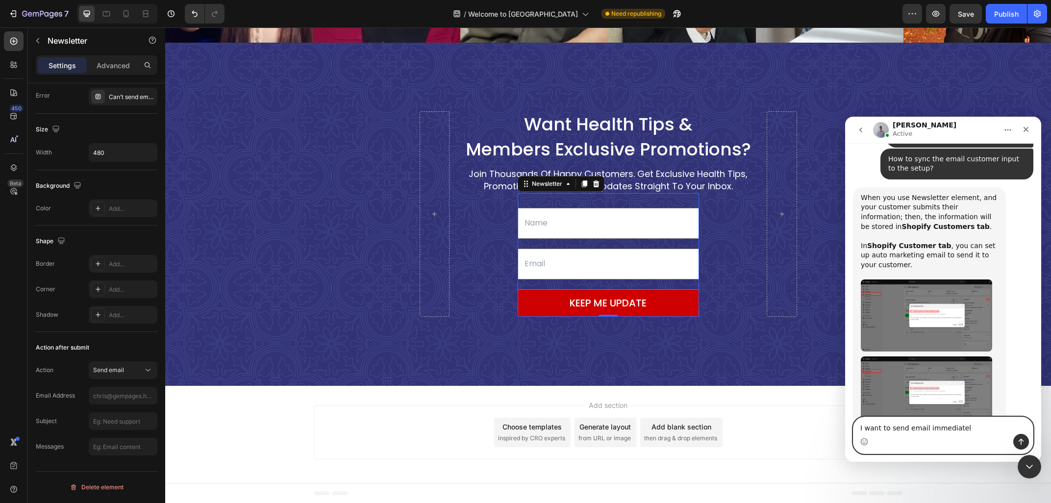
type textarea "I want to send email immediately"
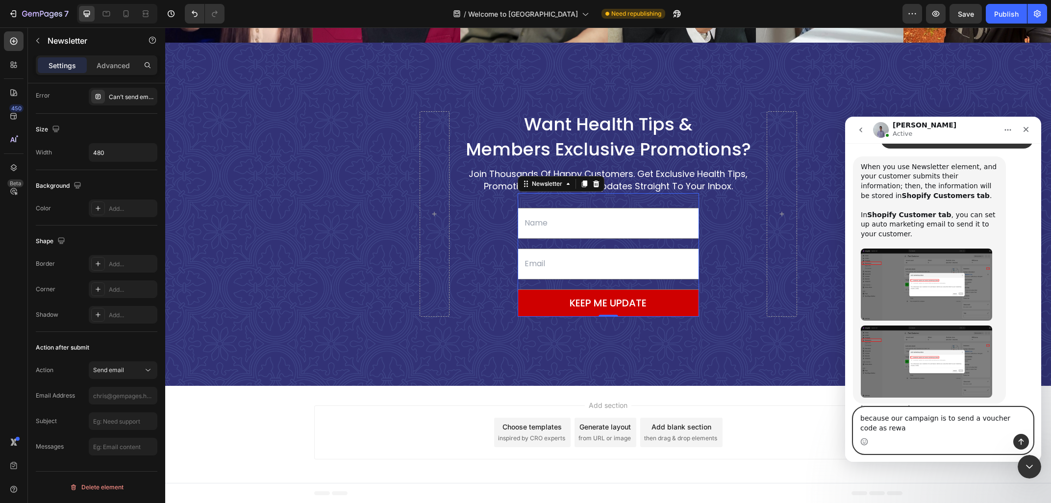
scroll to position [1092, 0]
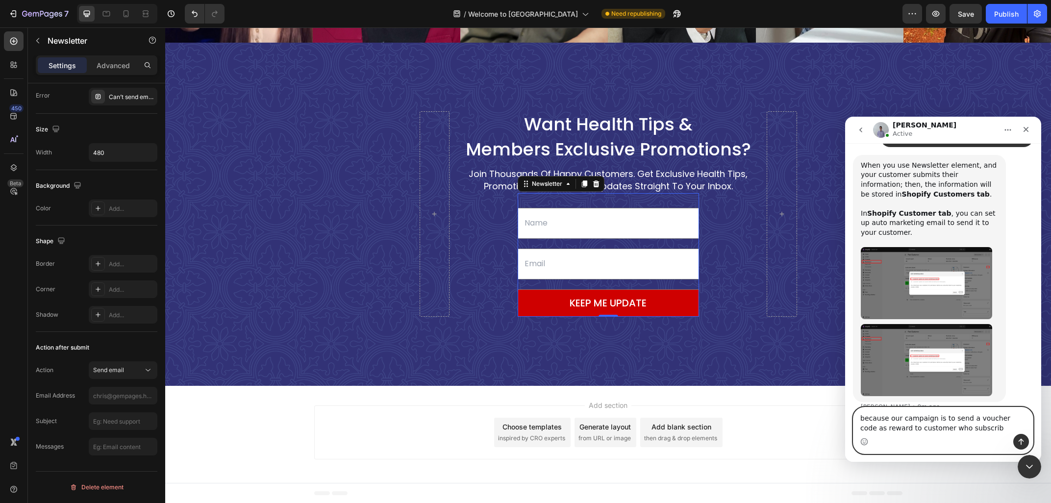
type textarea "because our campaign is to send a voucher code as reward to customer who subscr…"
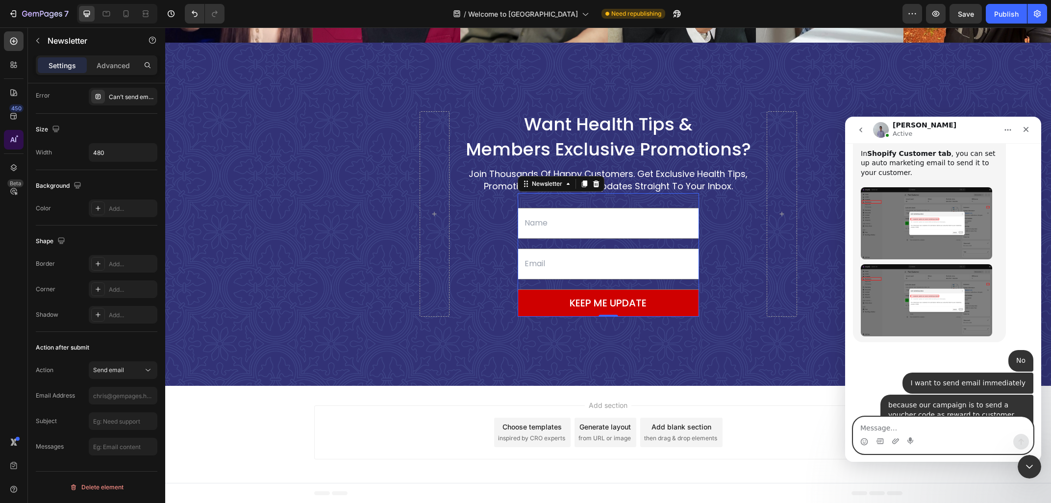
scroll to position [1334, 0]
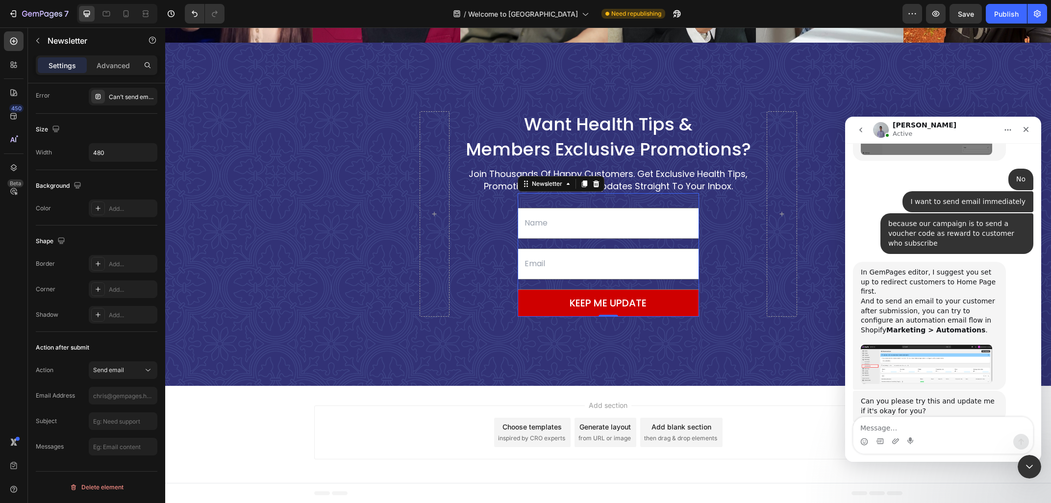
click at [912, 345] on img "Brad says…" at bounding box center [926, 364] width 131 height 39
click at [147, 74] on div "Intercom messenger" at bounding box center [73, 37] width 147 height 74
